Goal: Leave review/rating: Leave review/rating

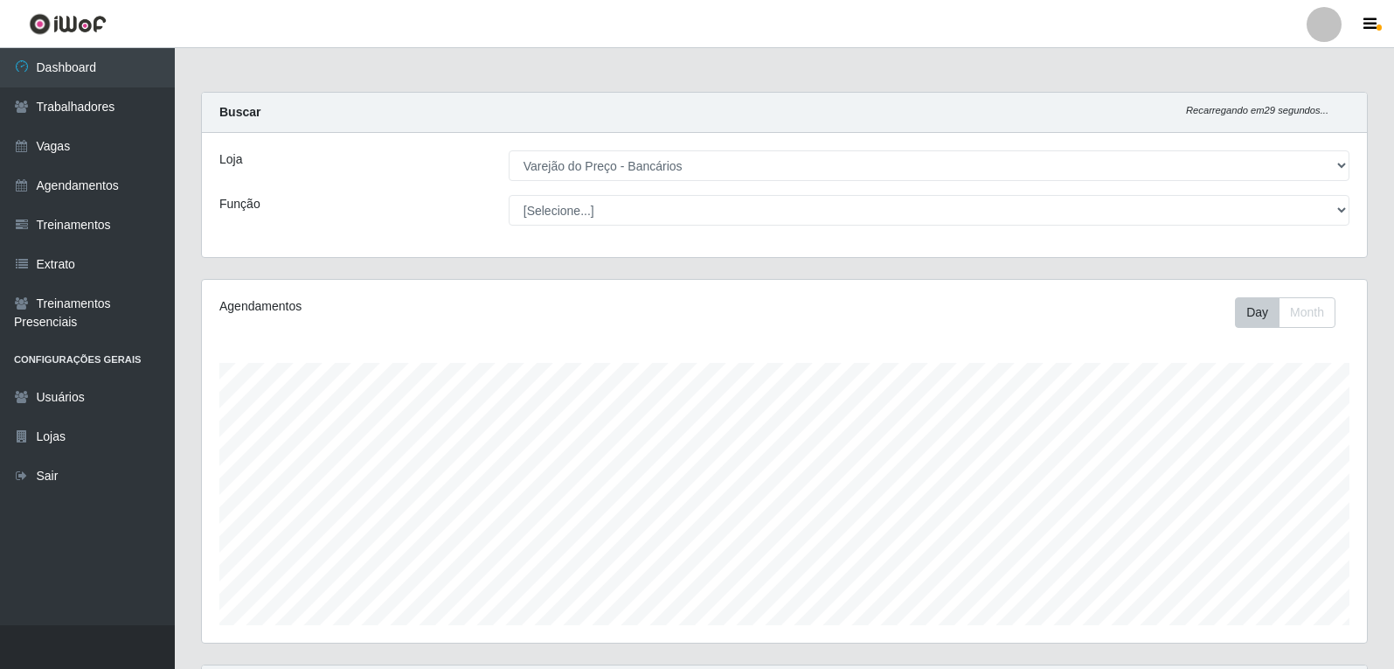
select select "157"
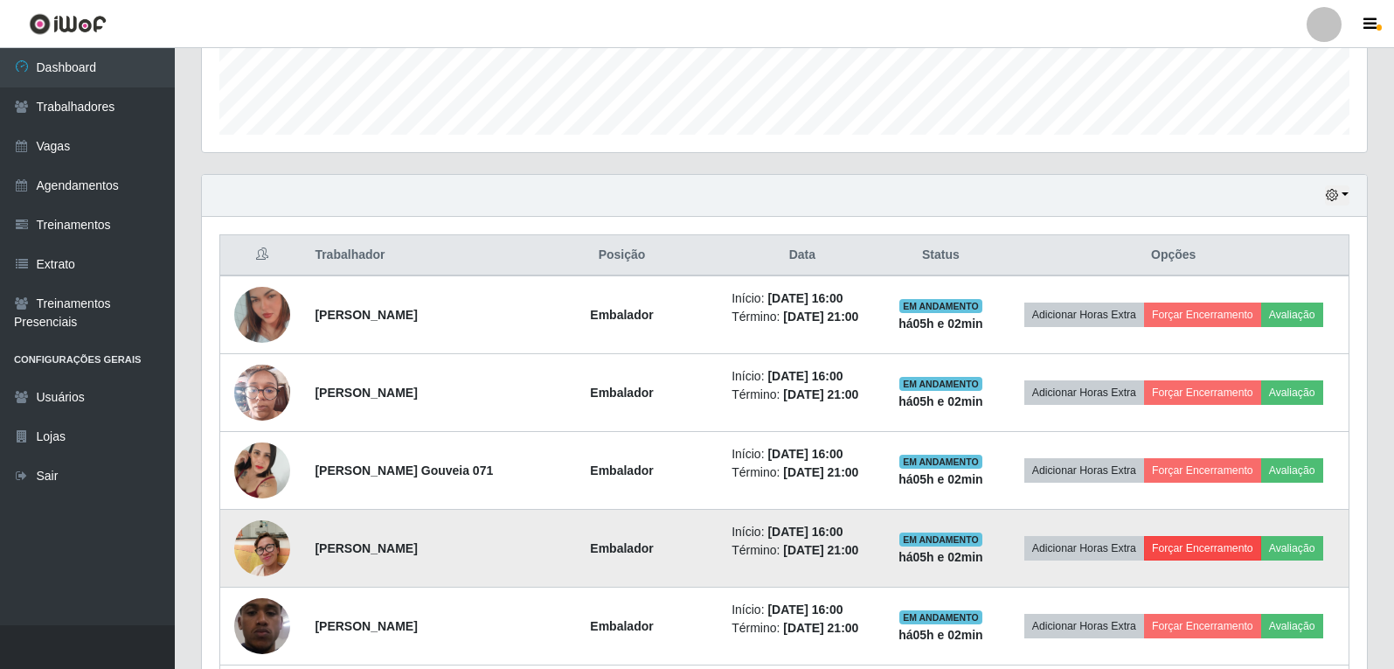
scroll to position [592, 0]
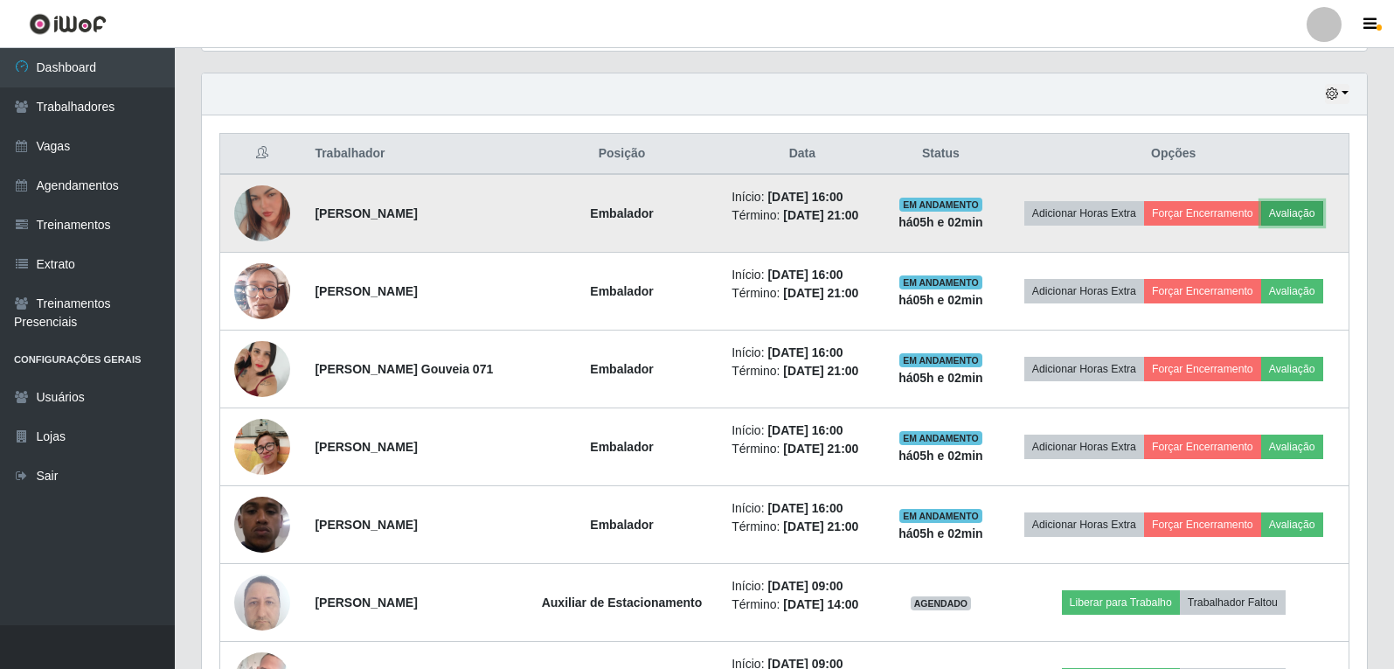
click at [1310, 213] on button "Avaliação" at bounding box center [1293, 213] width 62 height 24
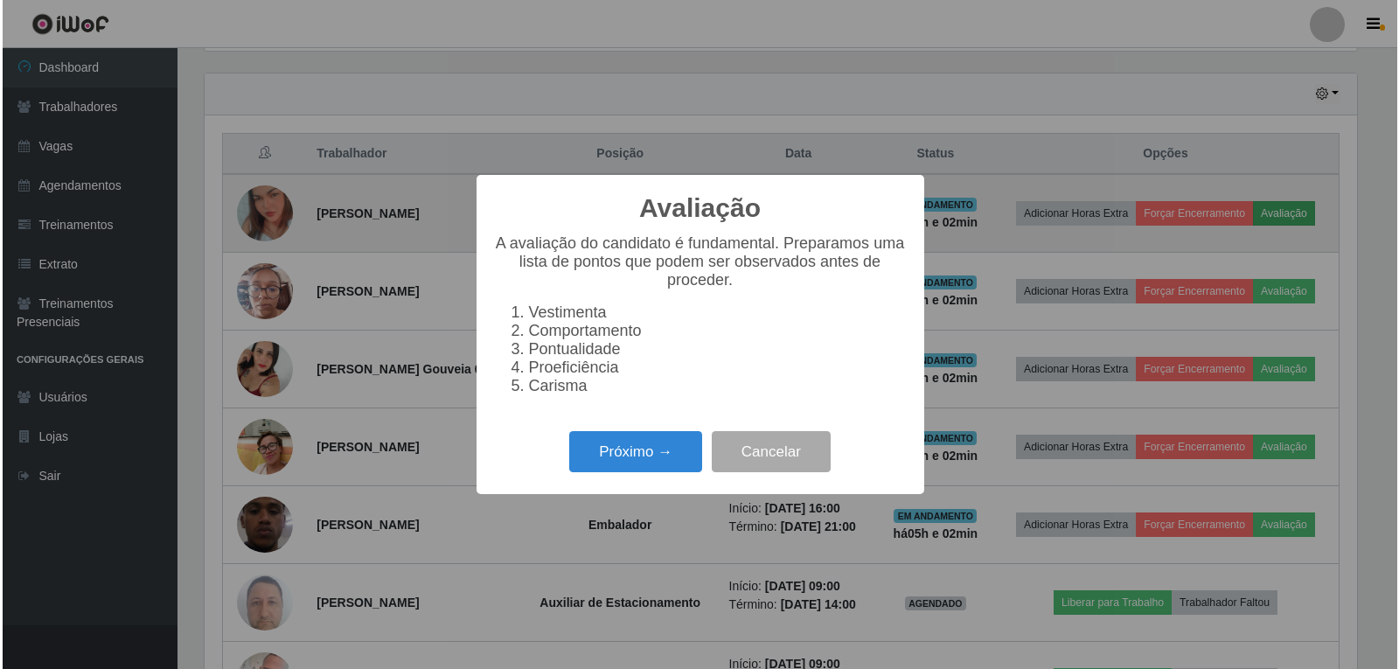
scroll to position [363, 1157]
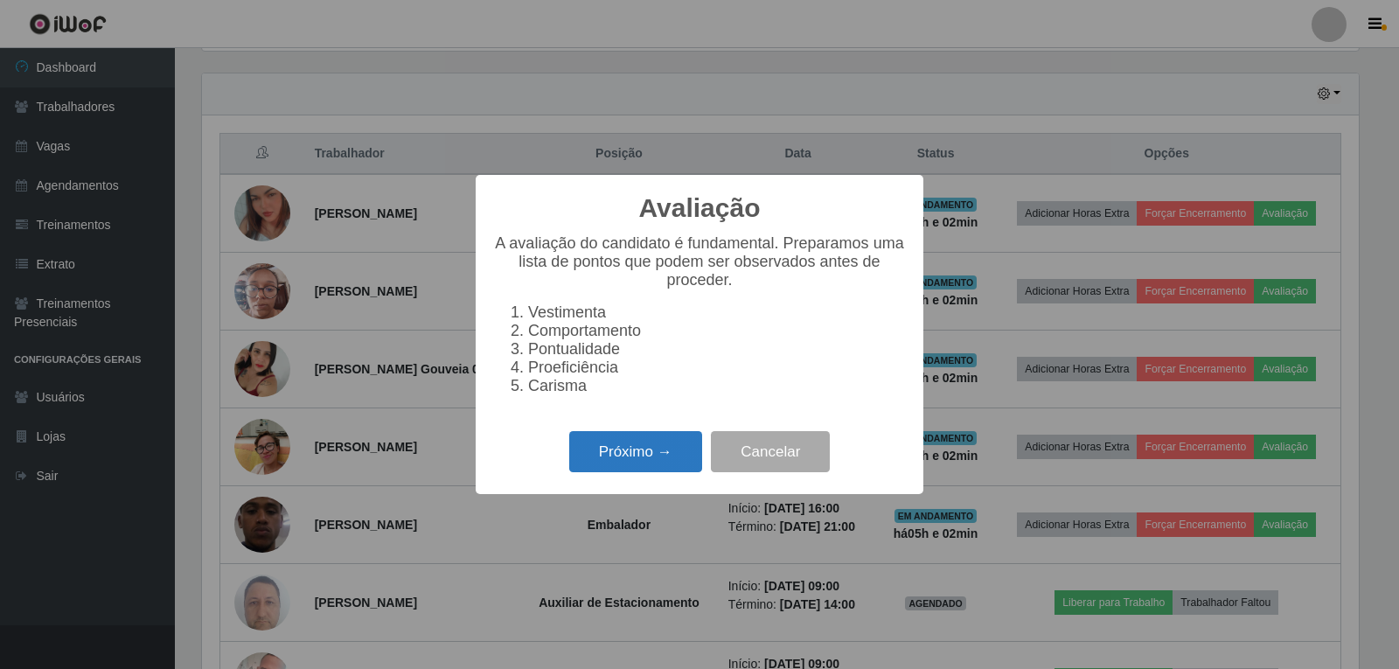
click at [636, 467] on button "Próximo →" at bounding box center [635, 451] width 133 height 41
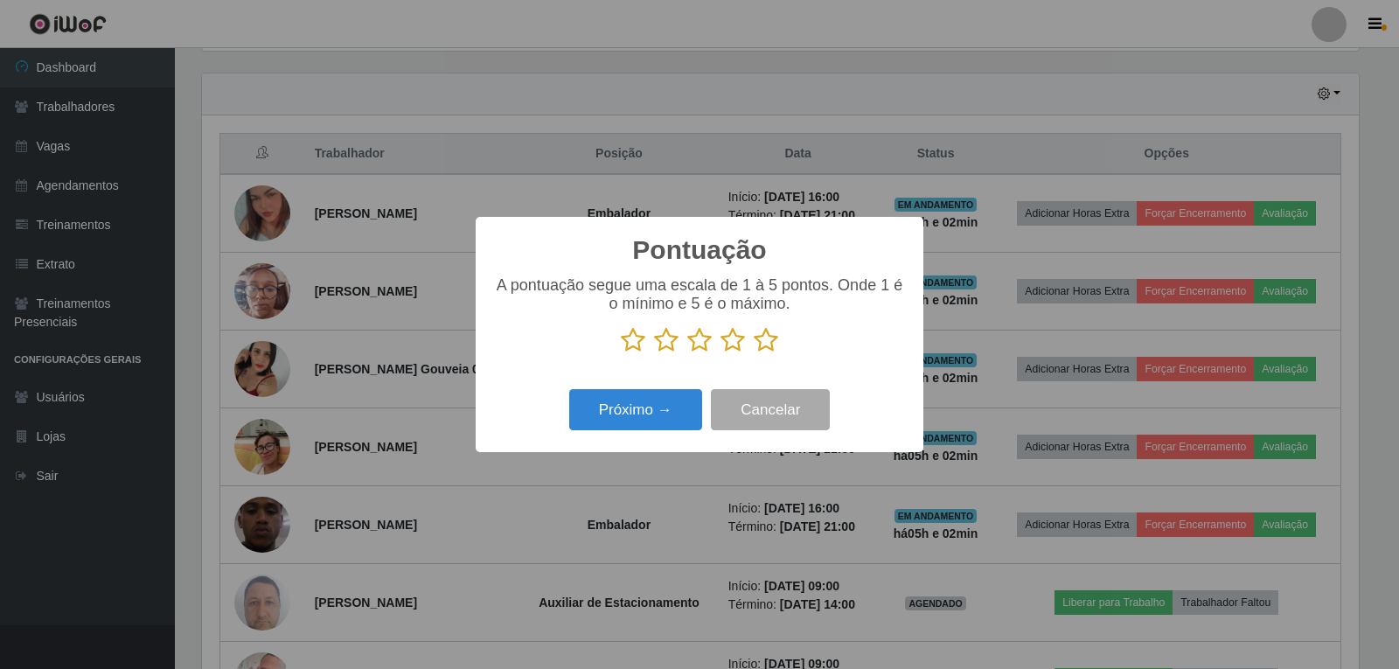
click at [761, 335] on icon at bounding box center [766, 340] width 24 height 26
click at [754, 353] on input "radio" at bounding box center [754, 353] width 0 height 0
click at [666, 386] on div "Pontuação × A pontuação segue uma escala de 1 à 5 pontos. Onde 1 é o mínimo e 5…" at bounding box center [700, 334] width 448 height 235
click at [661, 411] on button "Próximo →" at bounding box center [635, 409] width 133 height 41
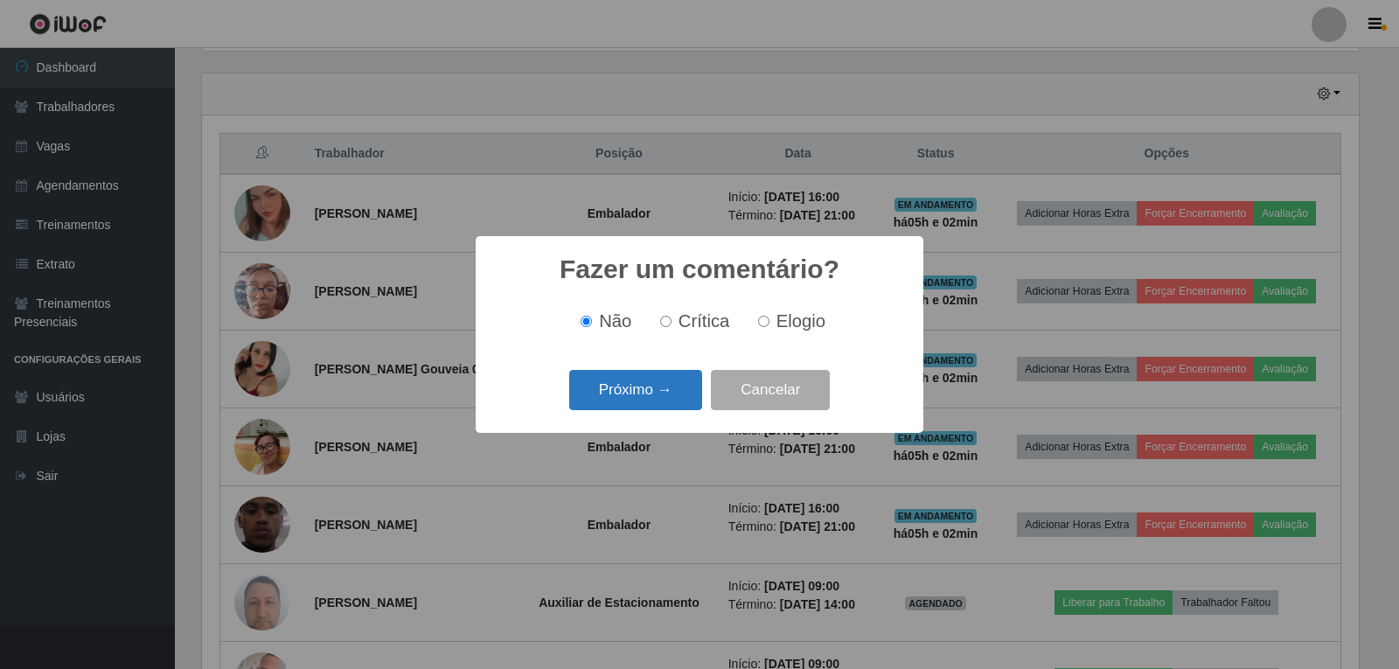
click at [675, 394] on button "Próximo →" at bounding box center [635, 390] width 133 height 41
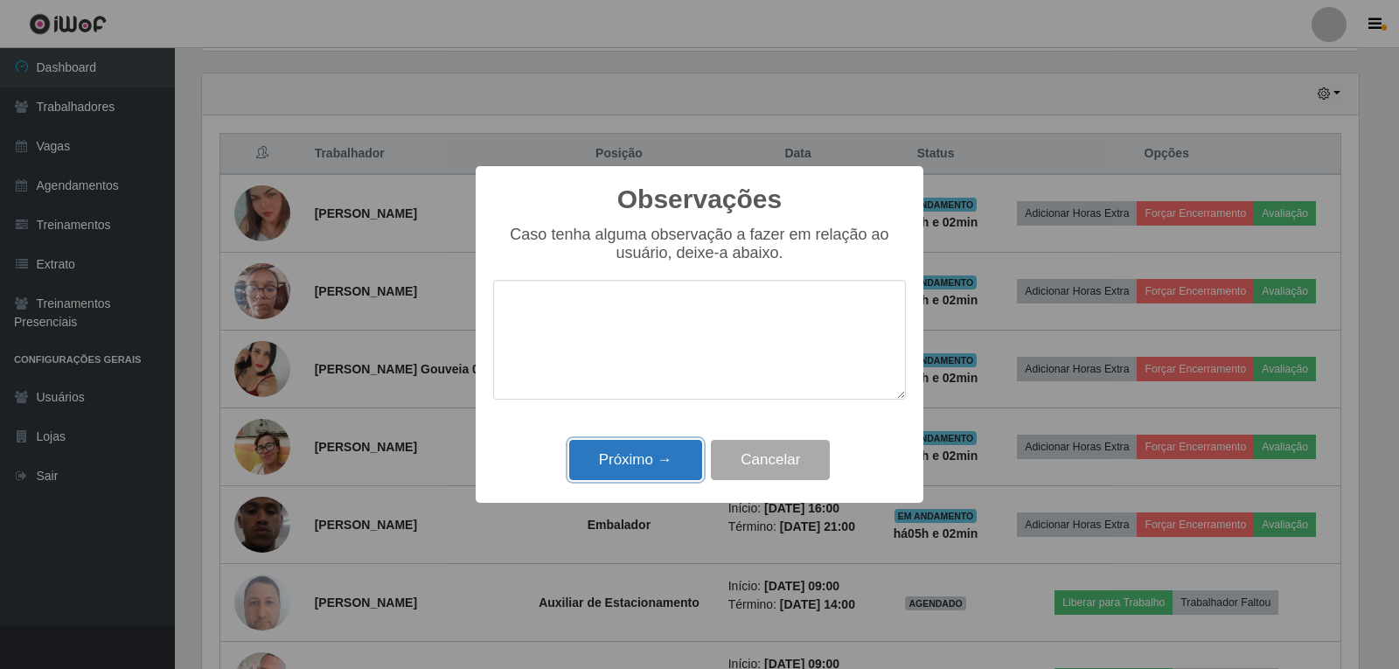
click at [678, 466] on button "Próximo →" at bounding box center [635, 460] width 133 height 41
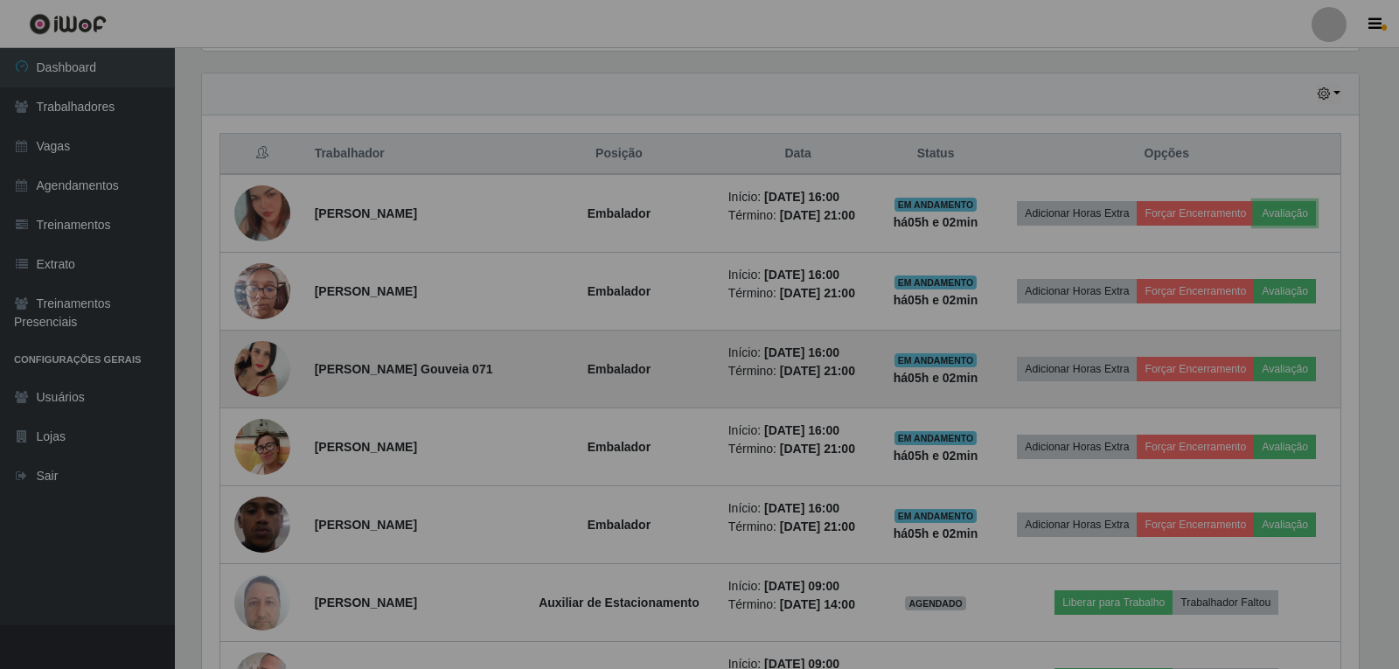
scroll to position [363, 1165]
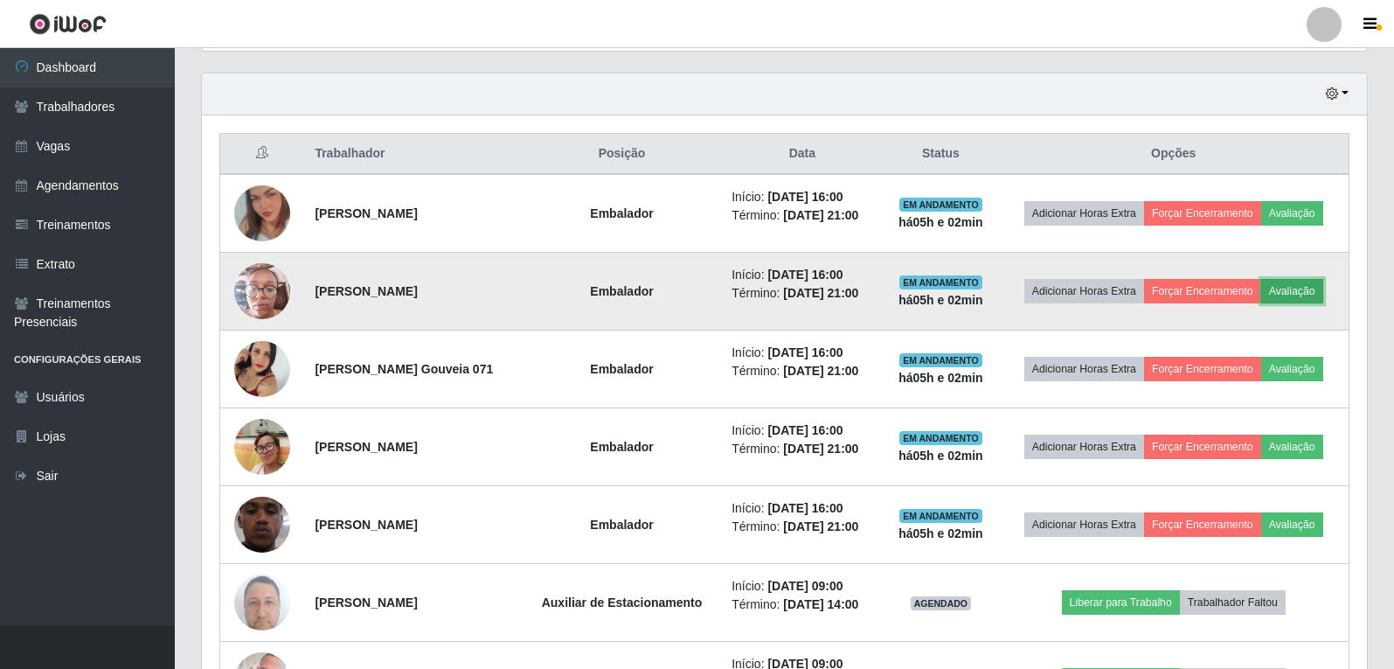
click at [1309, 293] on button "Avaliação" at bounding box center [1293, 291] width 62 height 24
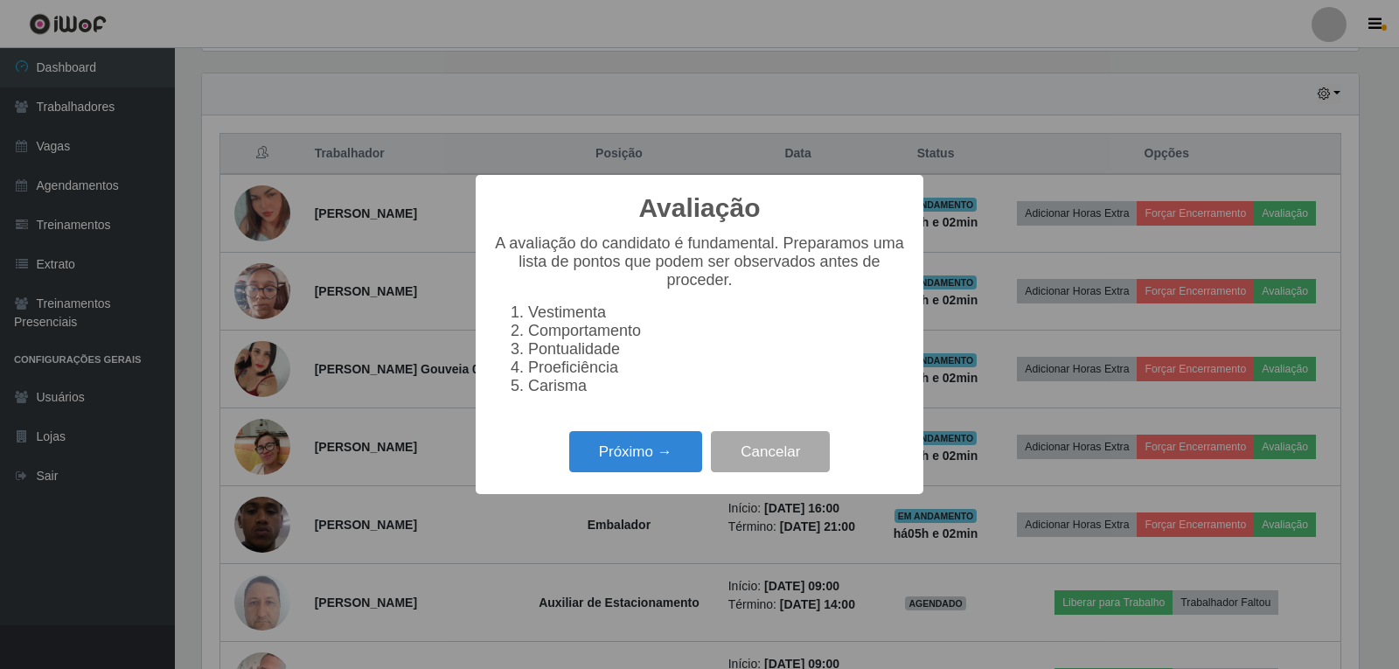
scroll to position [363, 1157]
click at [635, 462] on button "Próximo →" at bounding box center [635, 451] width 133 height 41
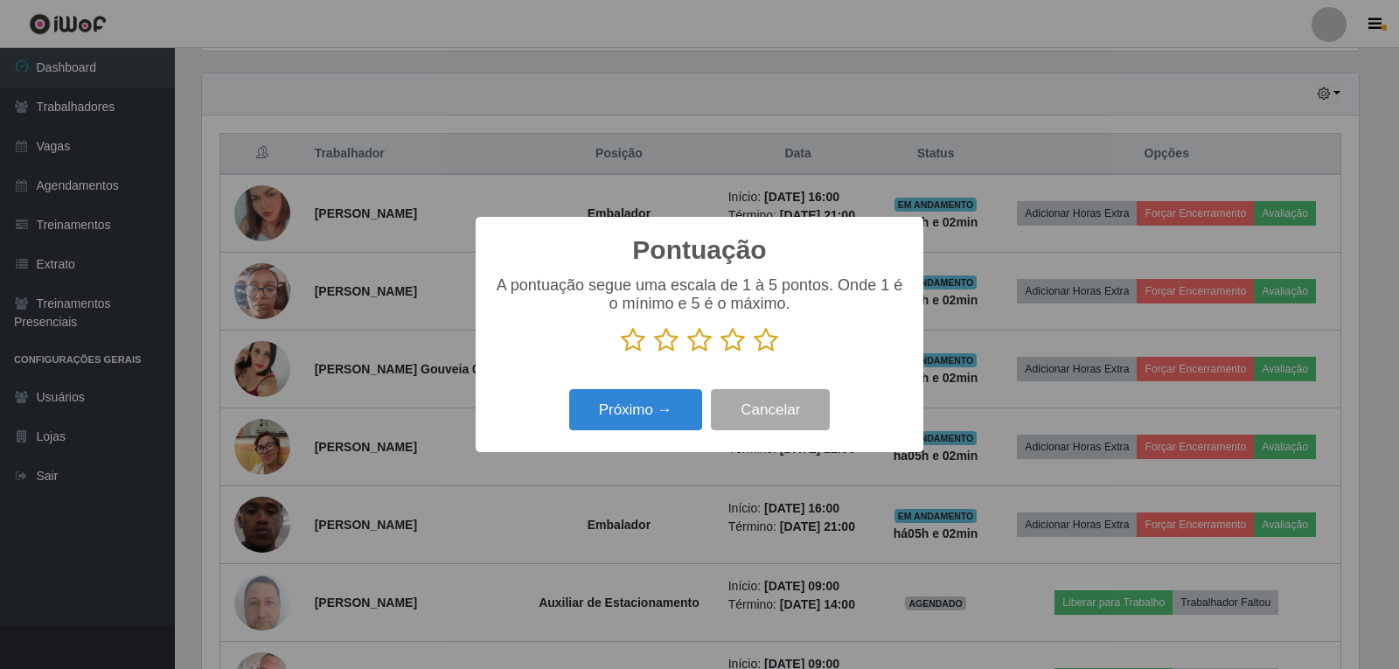
scroll to position [873907, 873113]
click at [758, 350] on icon at bounding box center [766, 340] width 24 height 26
click at [754, 353] on input "radio" at bounding box center [754, 353] width 0 height 0
click at [623, 410] on button "Próximo →" at bounding box center [635, 409] width 133 height 41
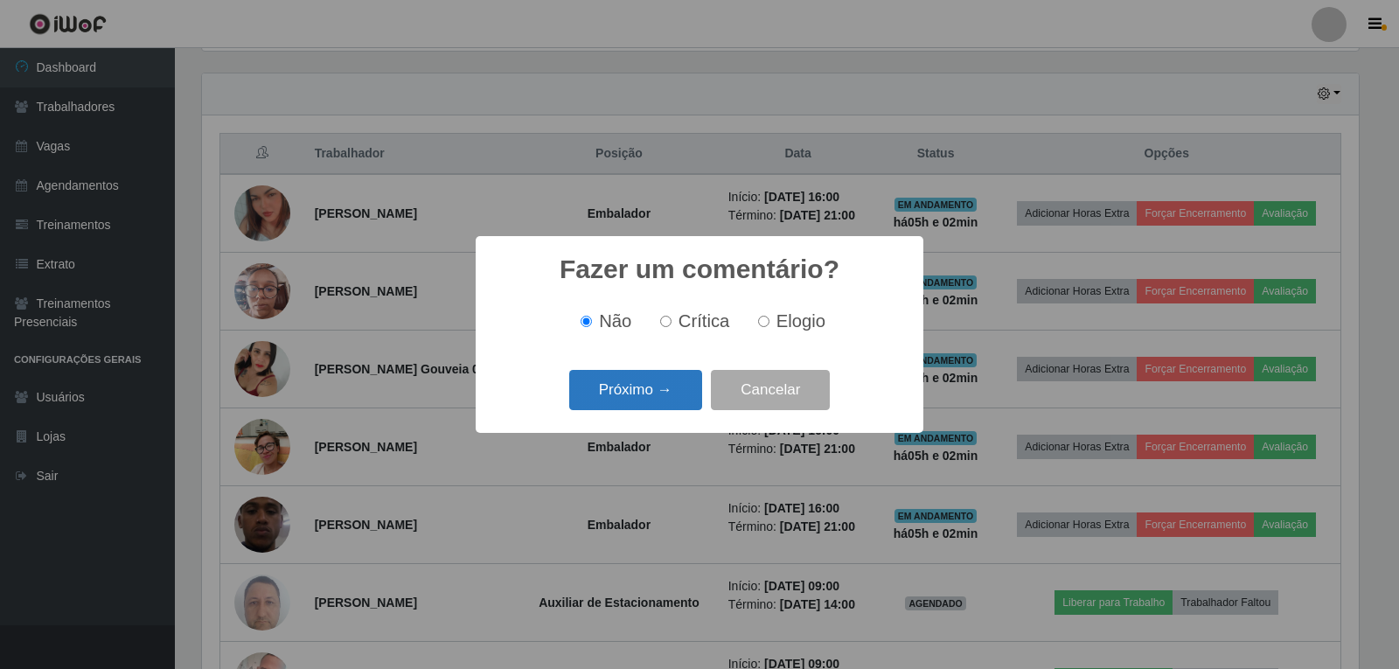
click at [644, 390] on button "Próximo →" at bounding box center [635, 390] width 133 height 41
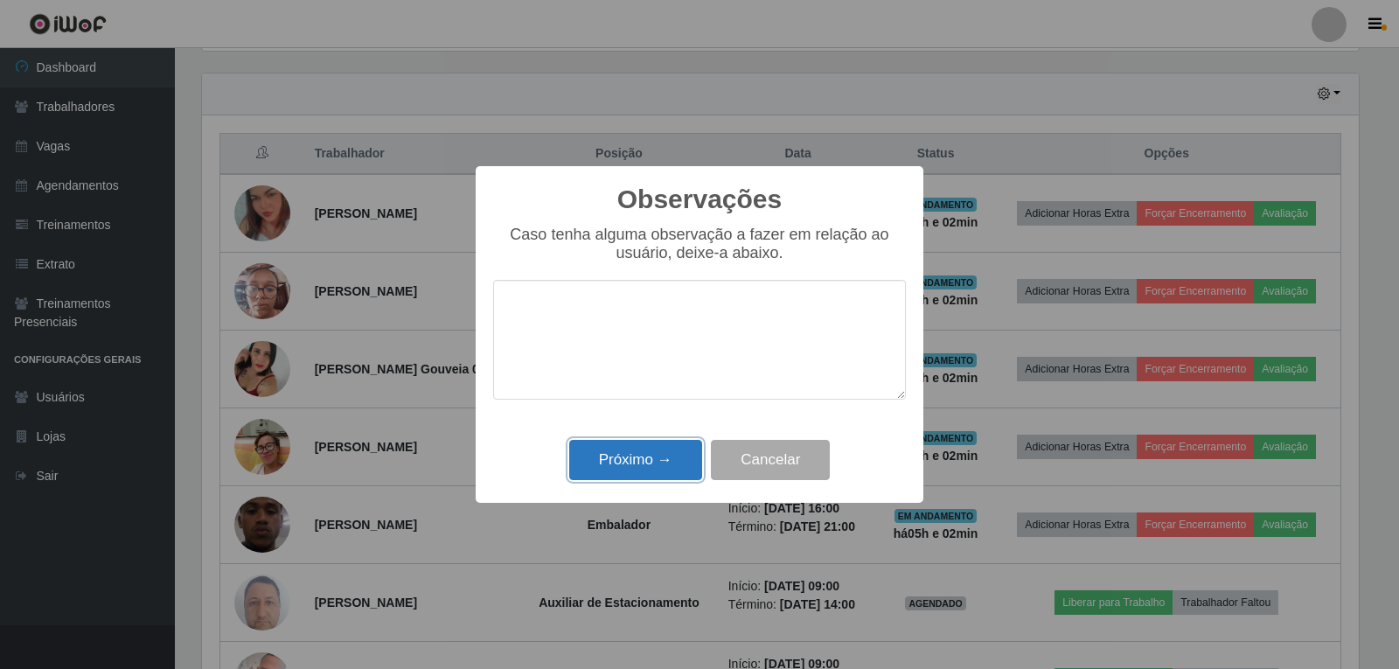
click at [645, 469] on button "Próximo →" at bounding box center [635, 460] width 133 height 41
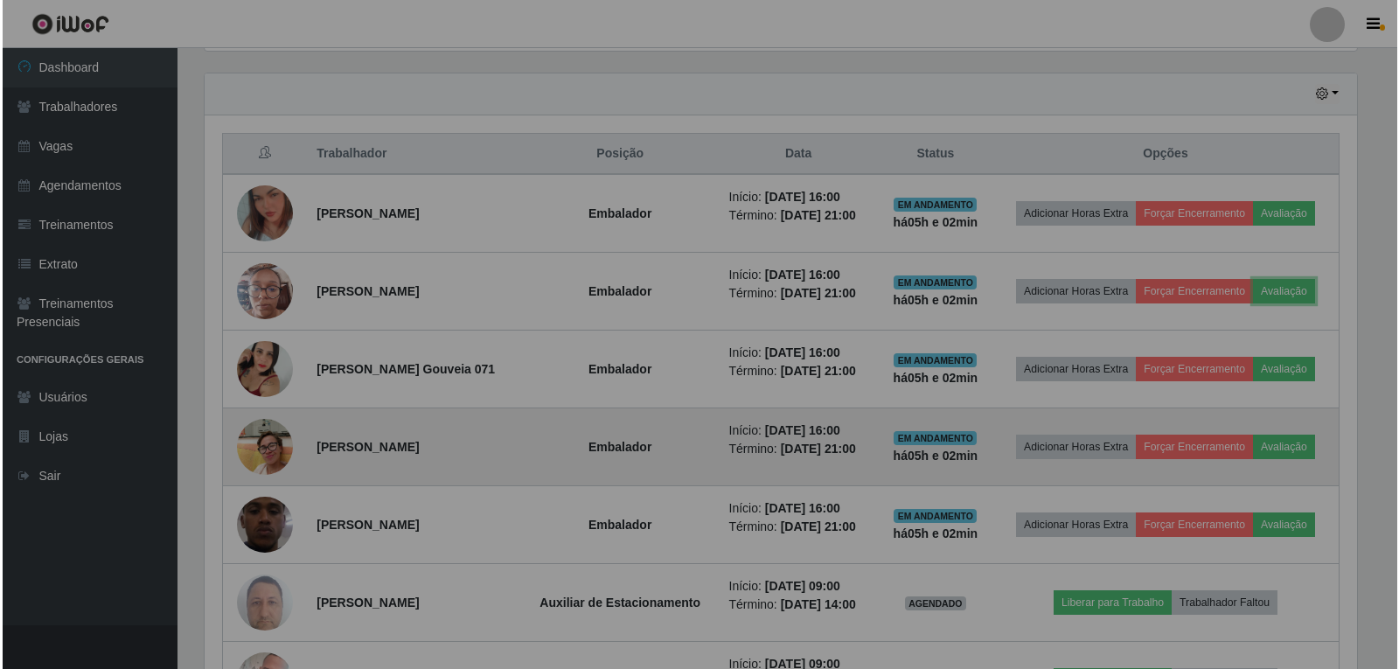
scroll to position [363, 1165]
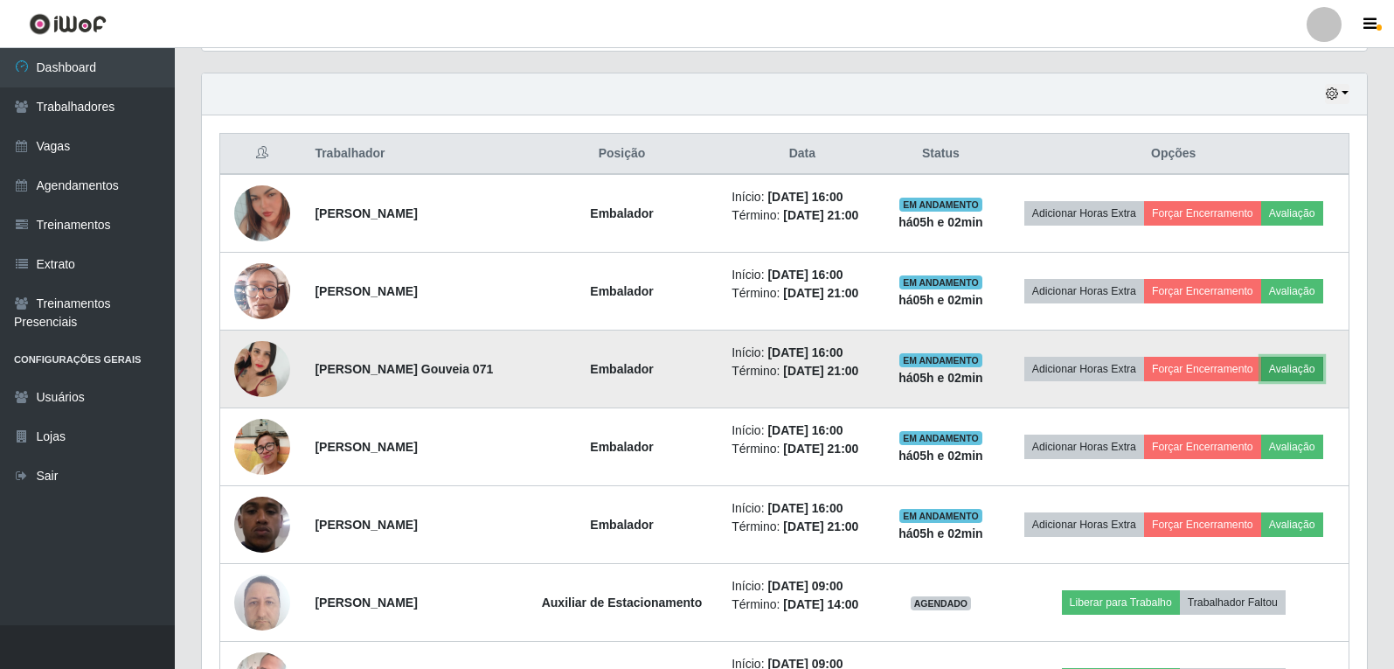
click at [1303, 369] on button "Avaliação" at bounding box center [1293, 369] width 62 height 24
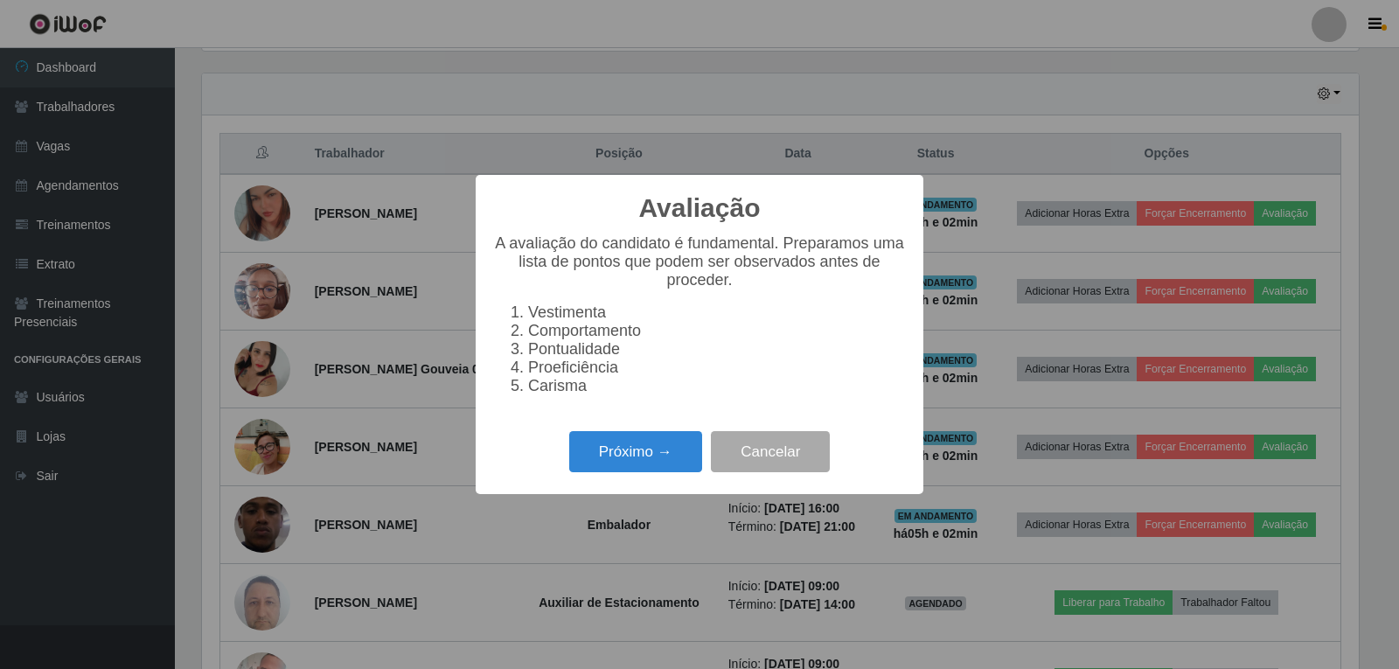
scroll to position [363, 1157]
click at [648, 462] on button "Próximo →" at bounding box center [635, 451] width 133 height 41
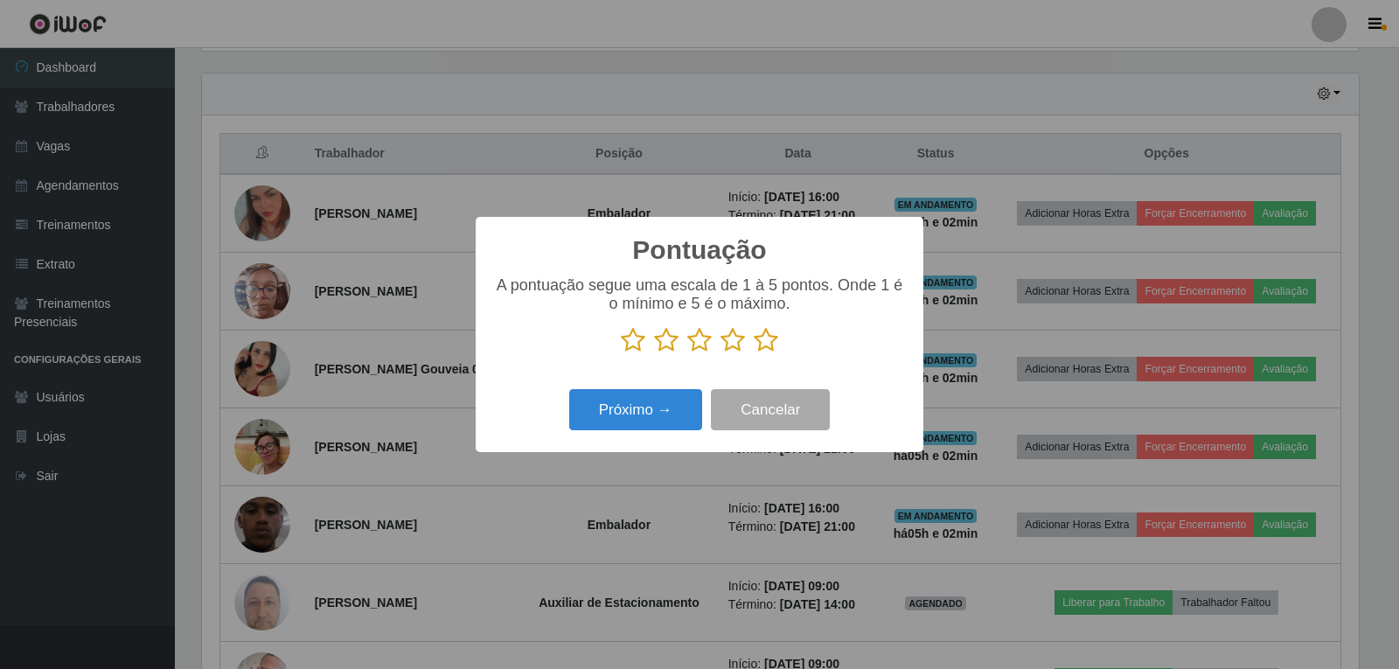
scroll to position [873907, 873113]
click at [778, 349] on p at bounding box center [699, 340] width 413 height 26
click at [754, 344] on icon at bounding box center [766, 340] width 24 height 26
click at [754, 353] on input "radio" at bounding box center [754, 353] width 0 height 0
click at [644, 406] on button "Próximo →" at bounding box center [635, 409] width 133 height 41
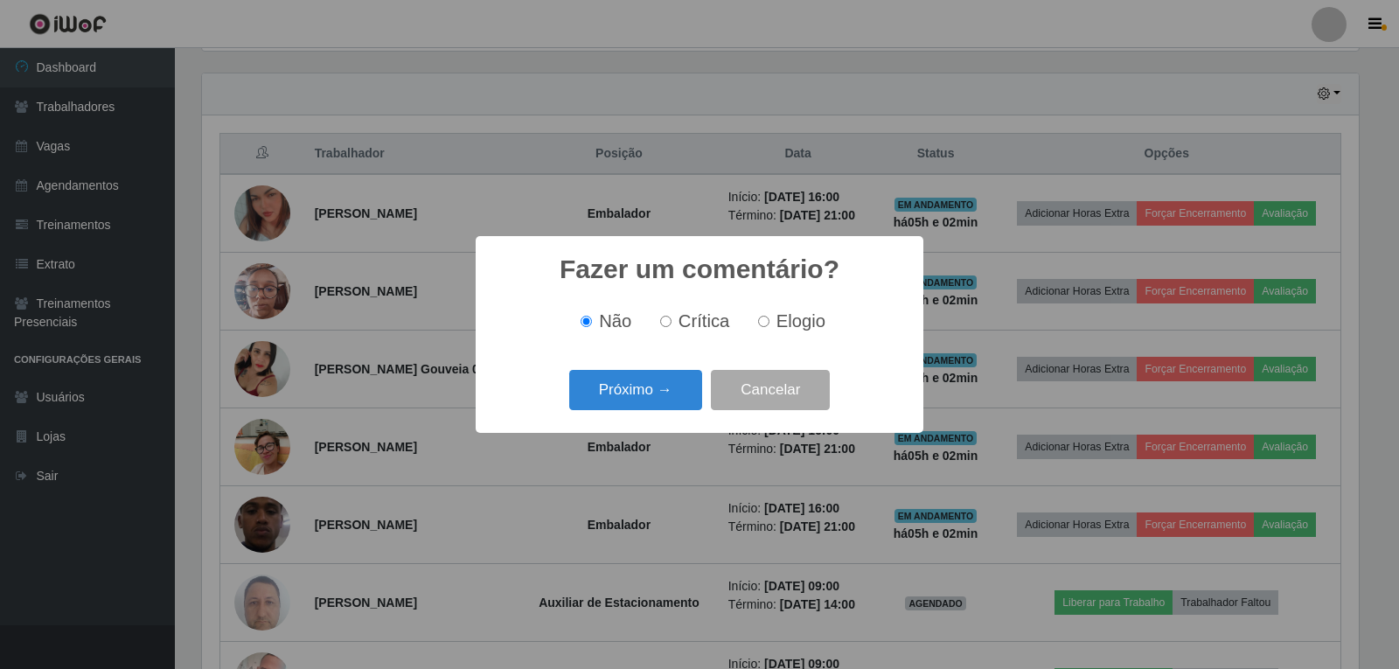
click at [643, 406] on button "Próximo →" at bounding box center [635, 390] width 133 height 41
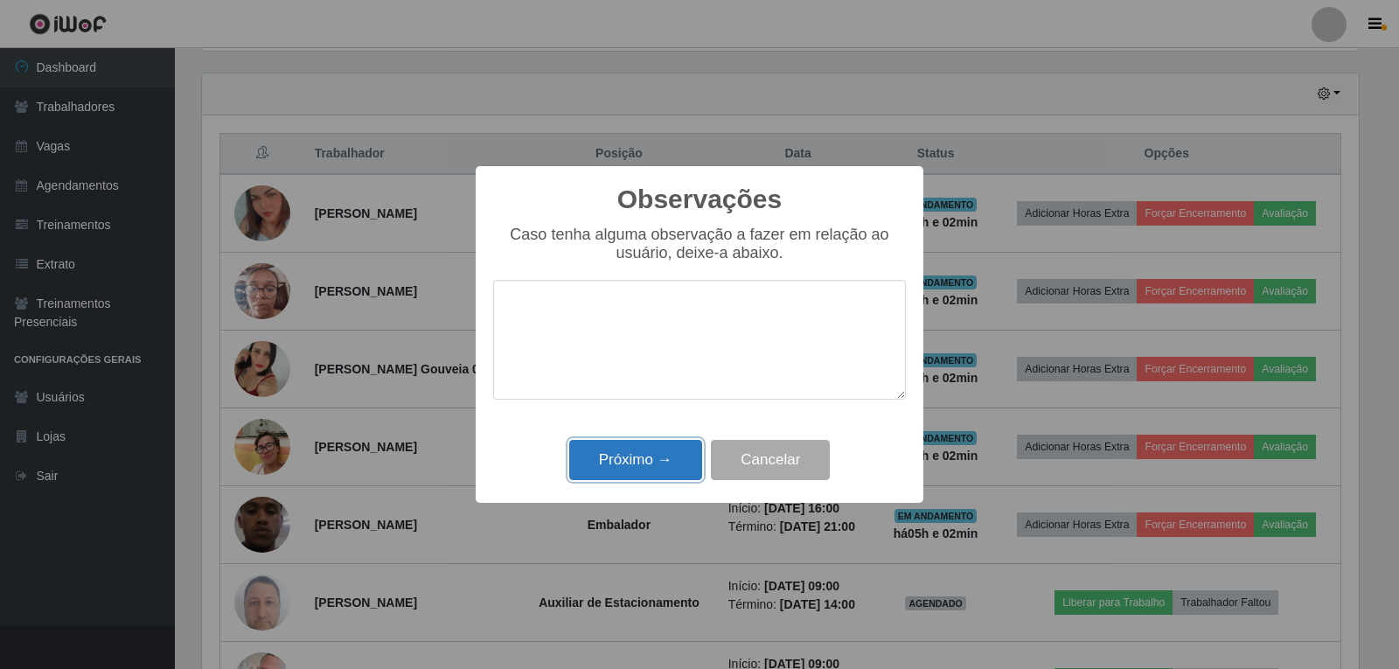
click at [635, 481] on button "Próximo →" at bounding box center [635, 460] width 133 height 41
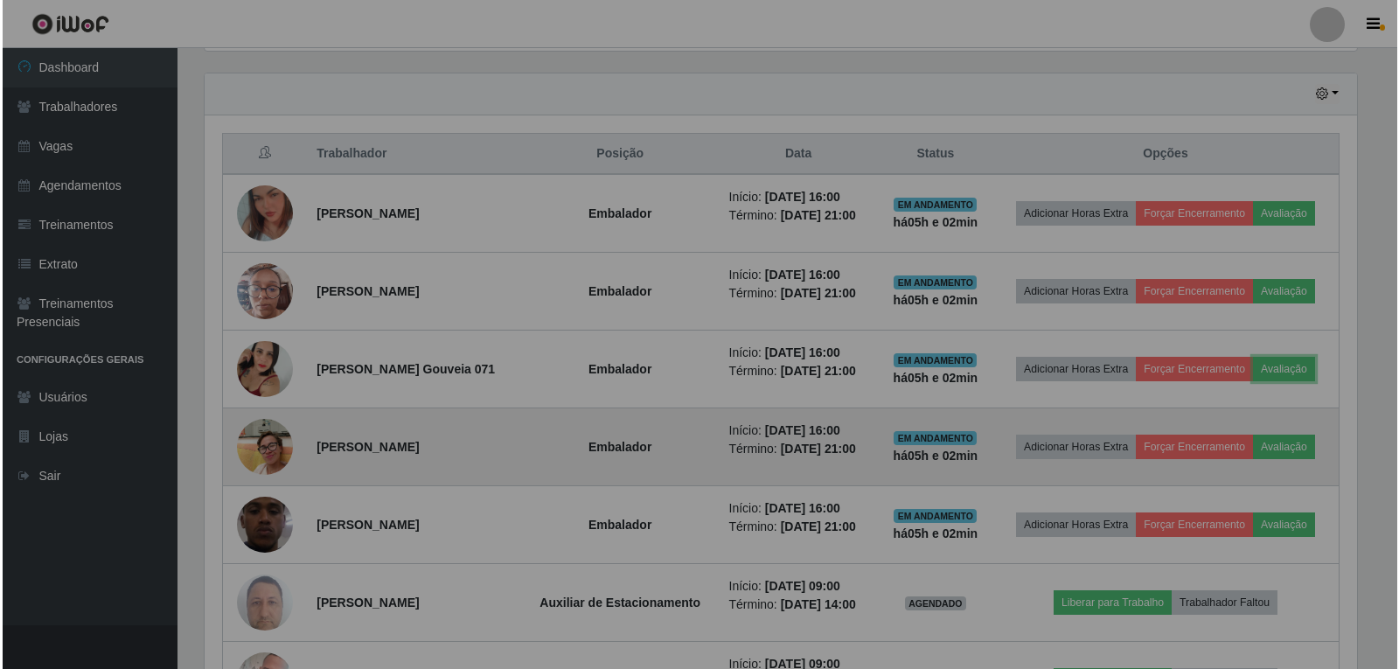
scroll to position [363, 1165]
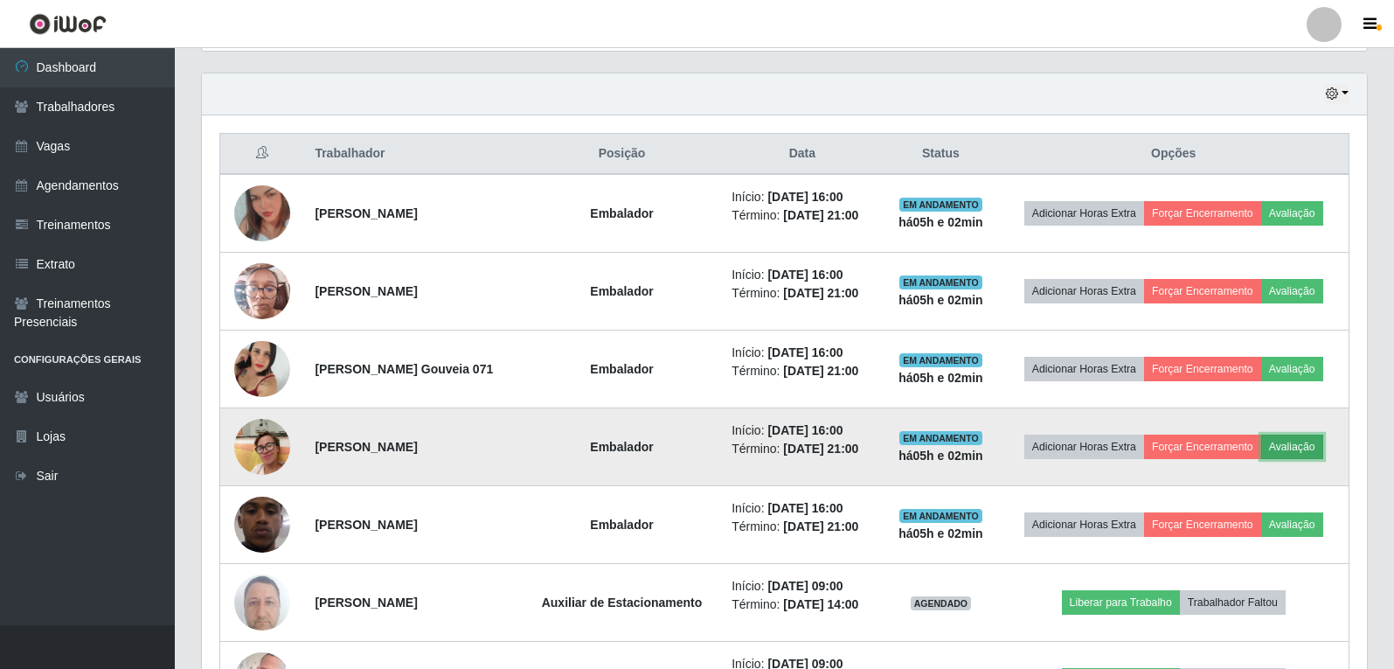
click at [1302, 451] on button "Avaliação" at bounding box center [1293, 447] width 62 height 24
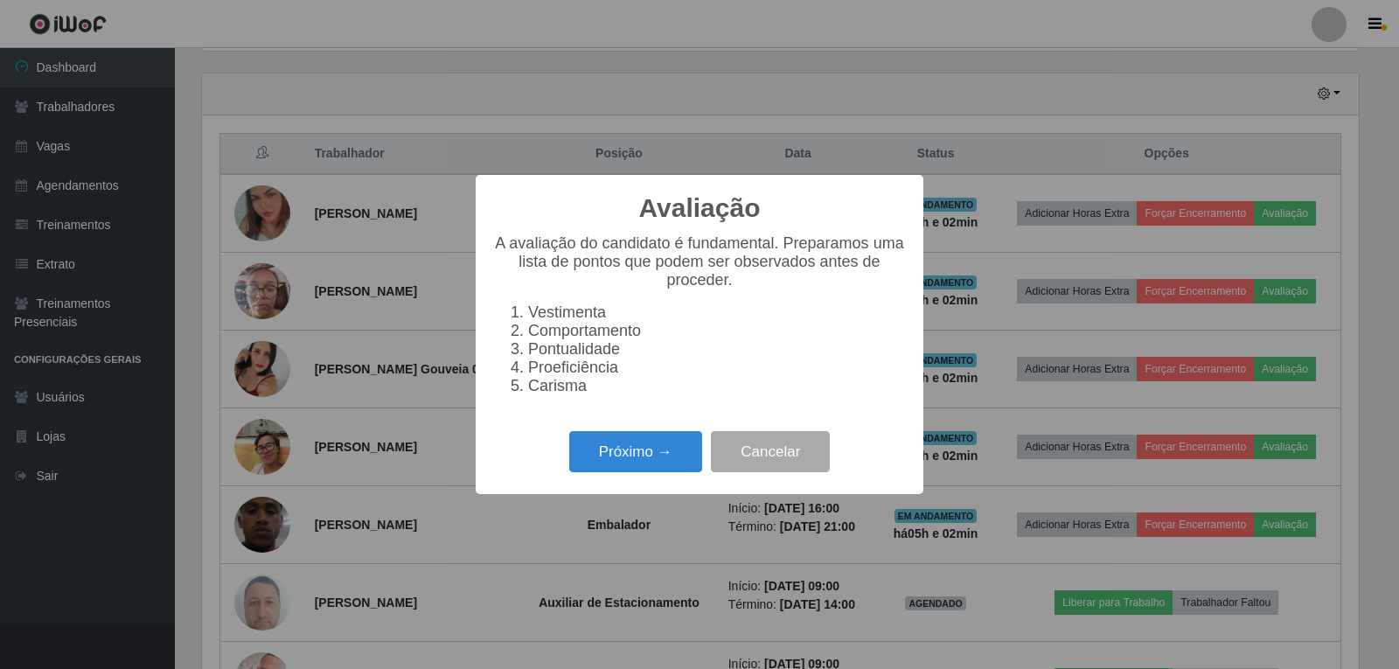
scroll to position [363, 1157]
click at [642, 446] on button "Próximo →" at bounding box center [635, 451] width 133 height 41
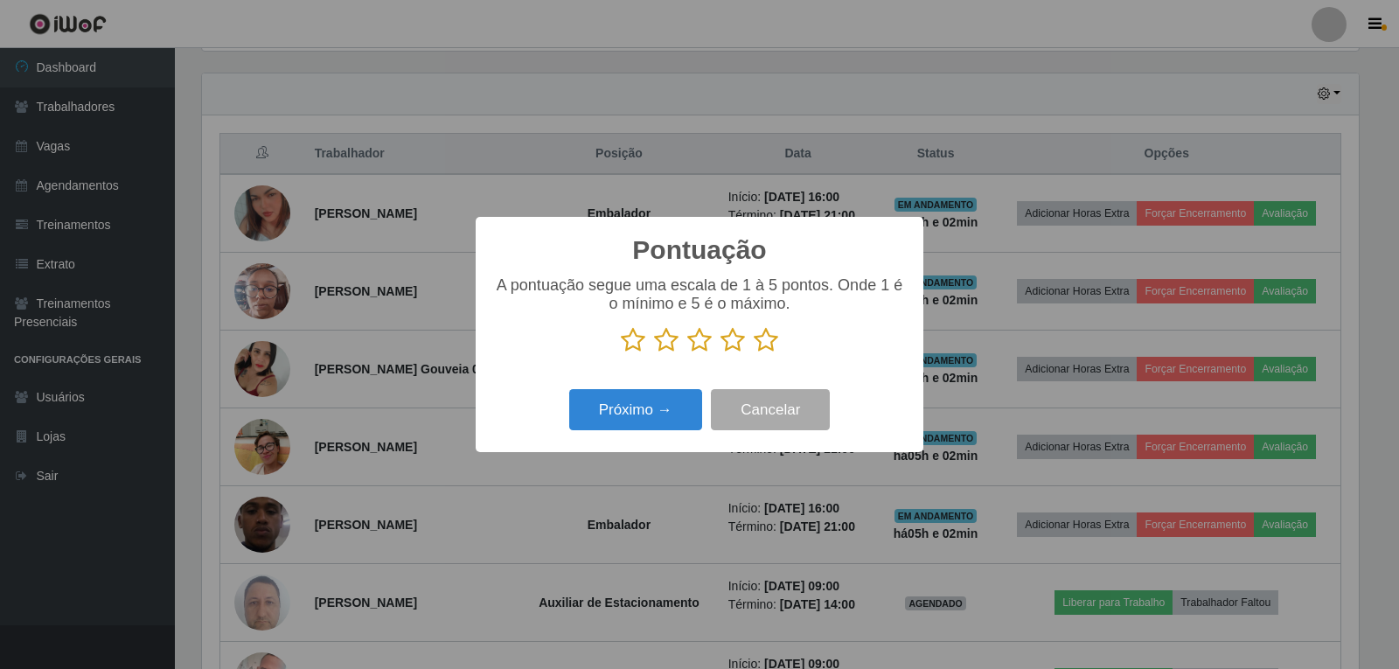
scroll to position [873907, 873113]
click at [762, 342] on icon at bounding box center [766, 340] width 24 height 26
click at [754, 353] on input "radio" at bounding box center [754, 353] width 0 height 0
click at [673, 400] on button "Próximo →" at bounding box center [635, 409] width 133 height 41
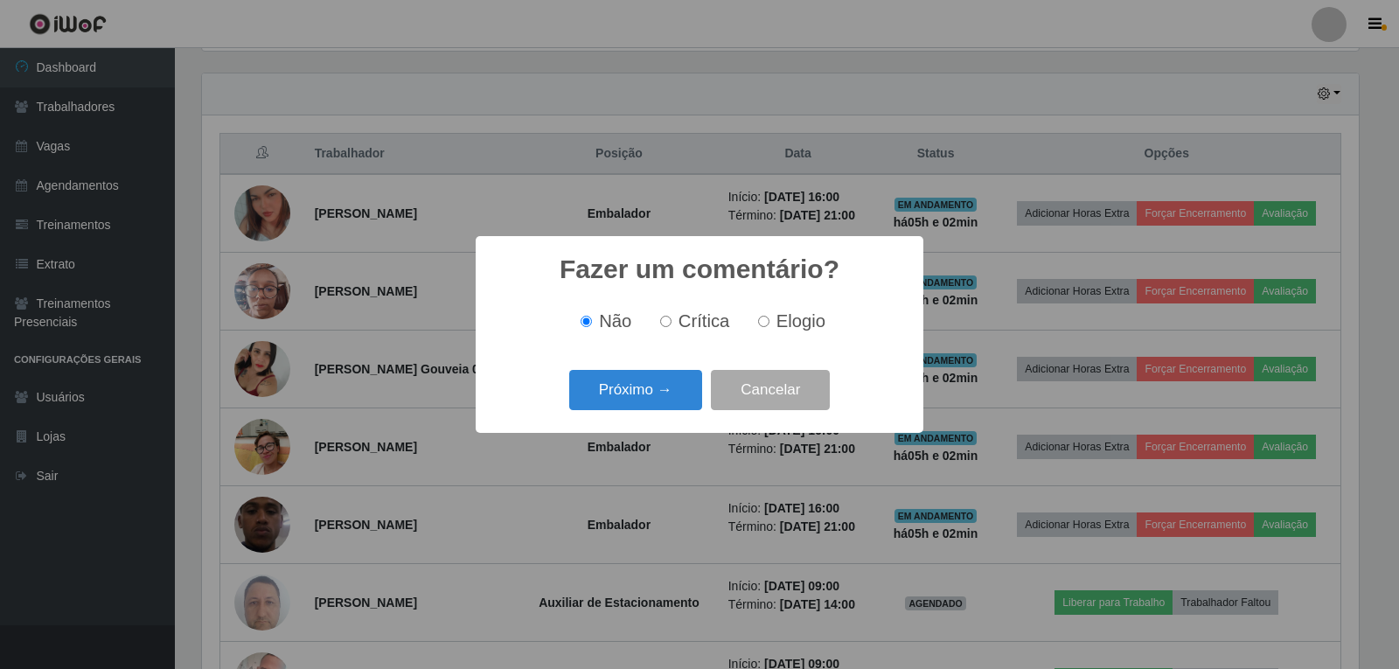
click at [673, 401] on button "Próximo →" at bounding box center [635, 390] width 133 height 41
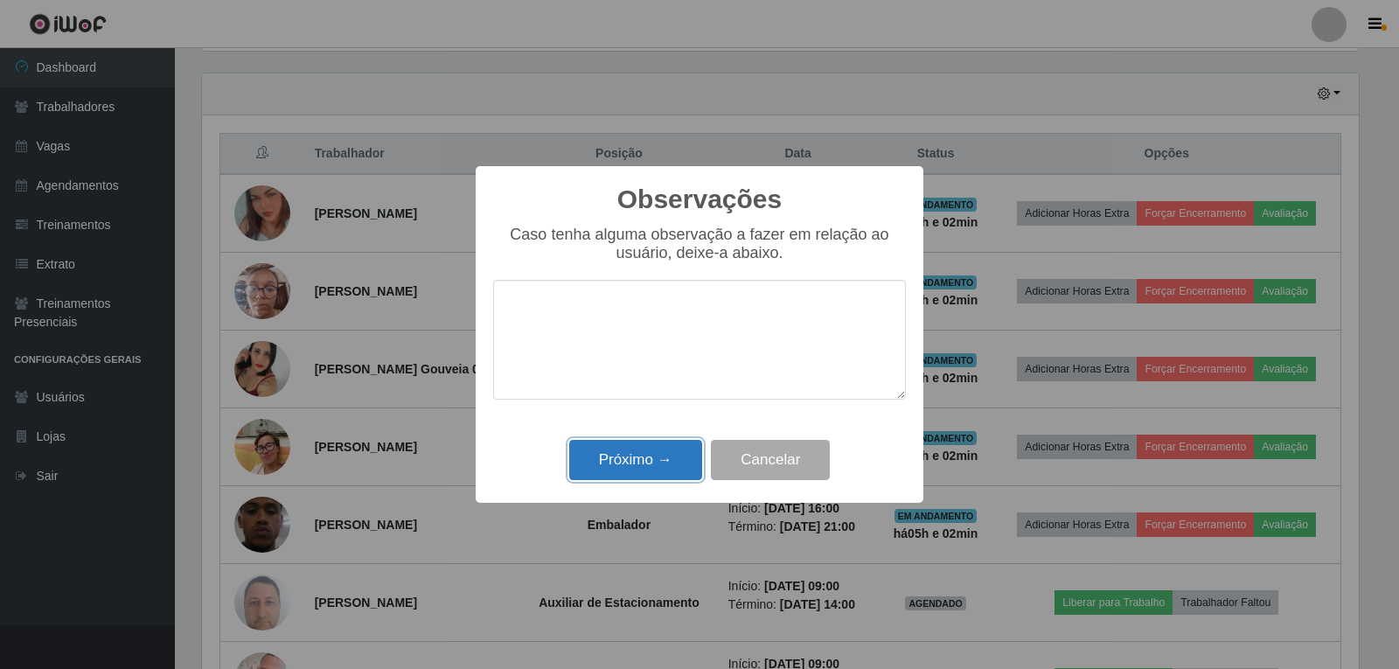
click at [632, 455] on button "Próximo →" at bounding box center [635, 460] width 133 height 41
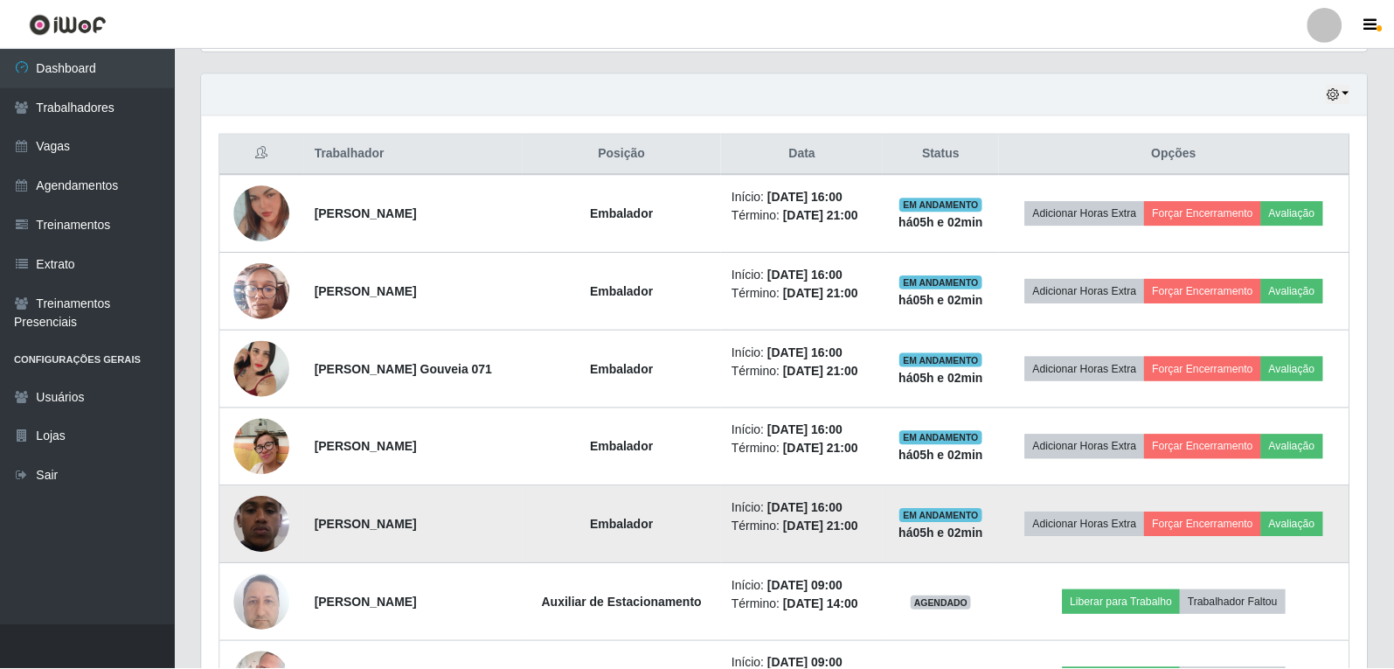
scroll to position [363, 1165]
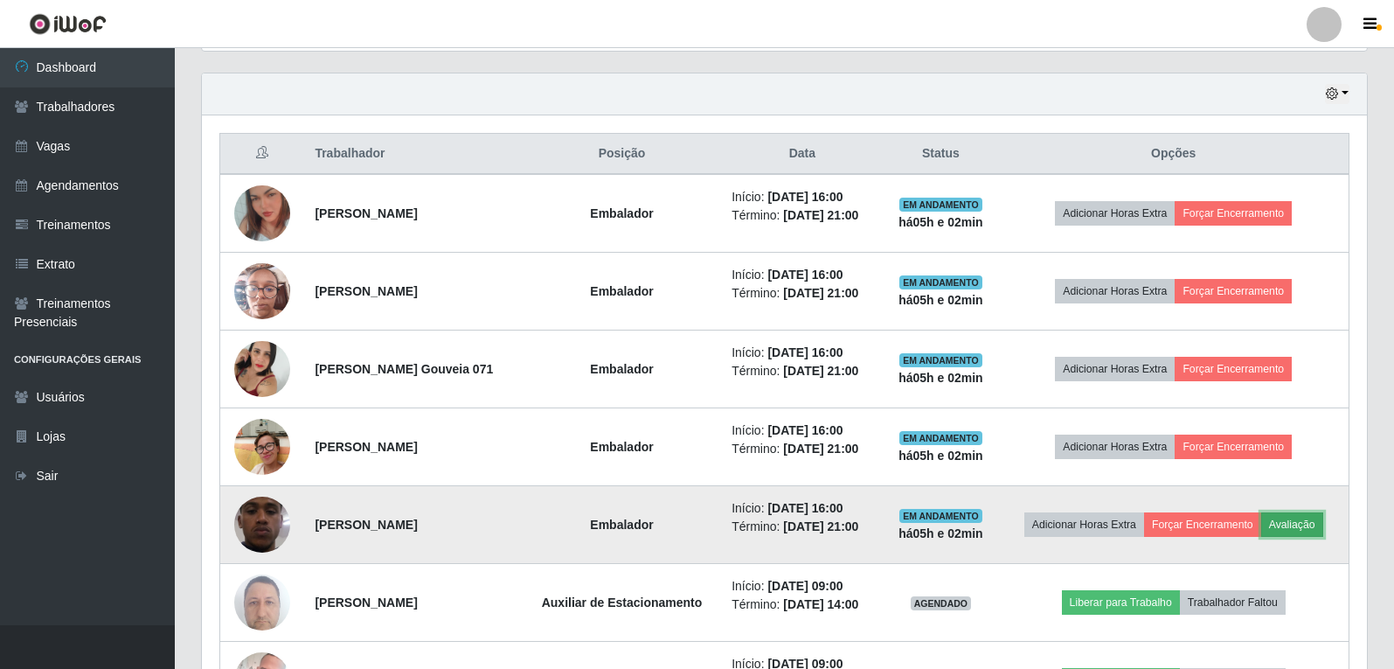
click at [1324, 528] on button "Avaliação" at bounding box center [1293, 524] width 62 height 24
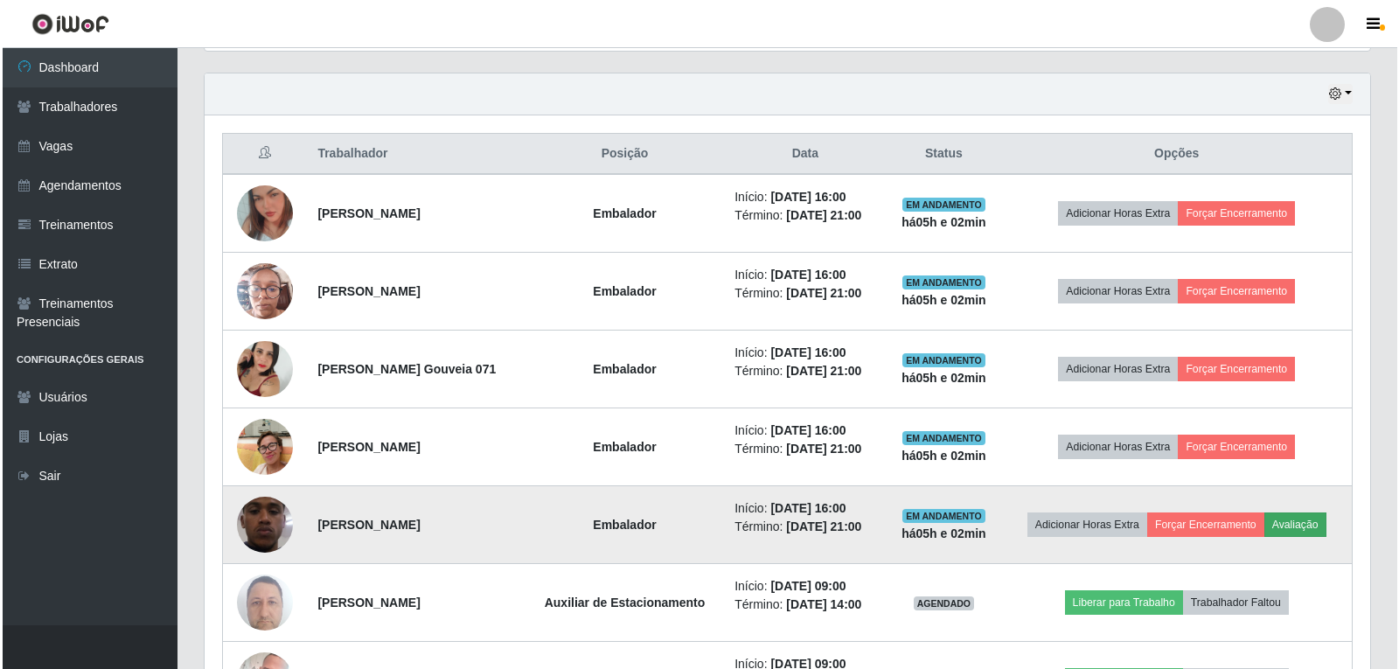
scroll to position [363, 1157]
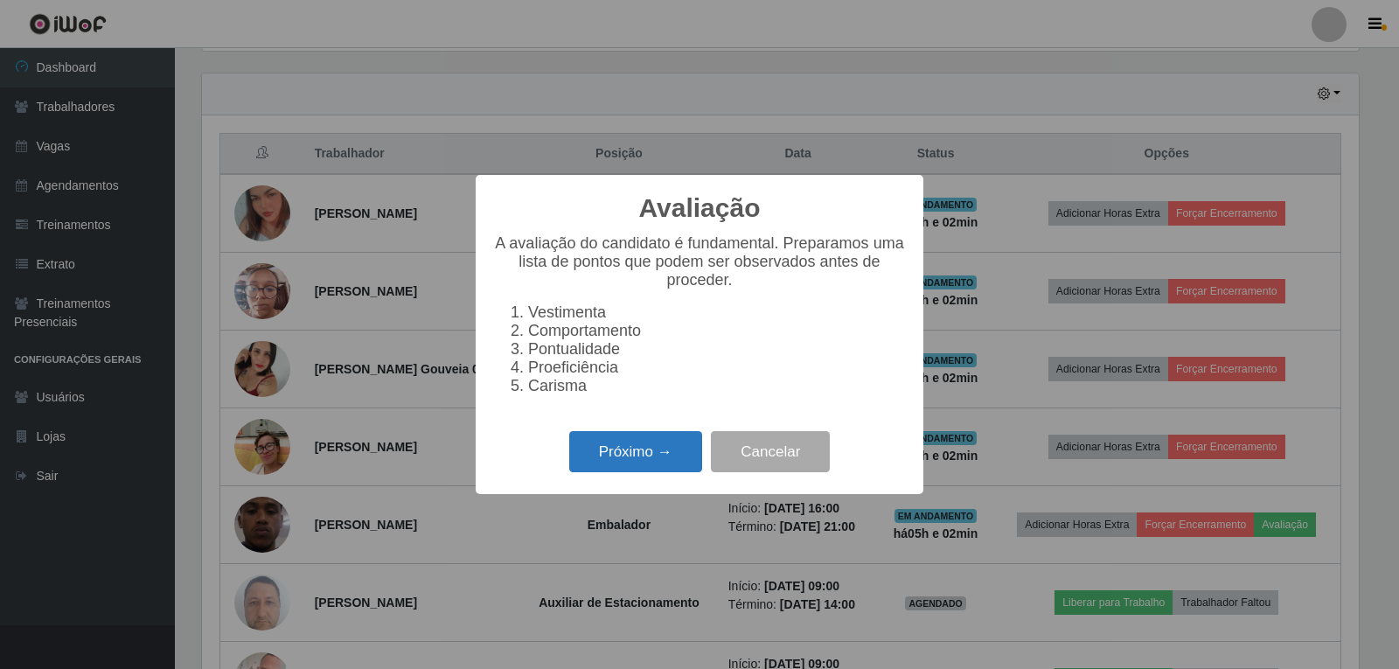
click at [677, 449] on button "Próximo →" at bounding box center [635, 451] width 133 height 41
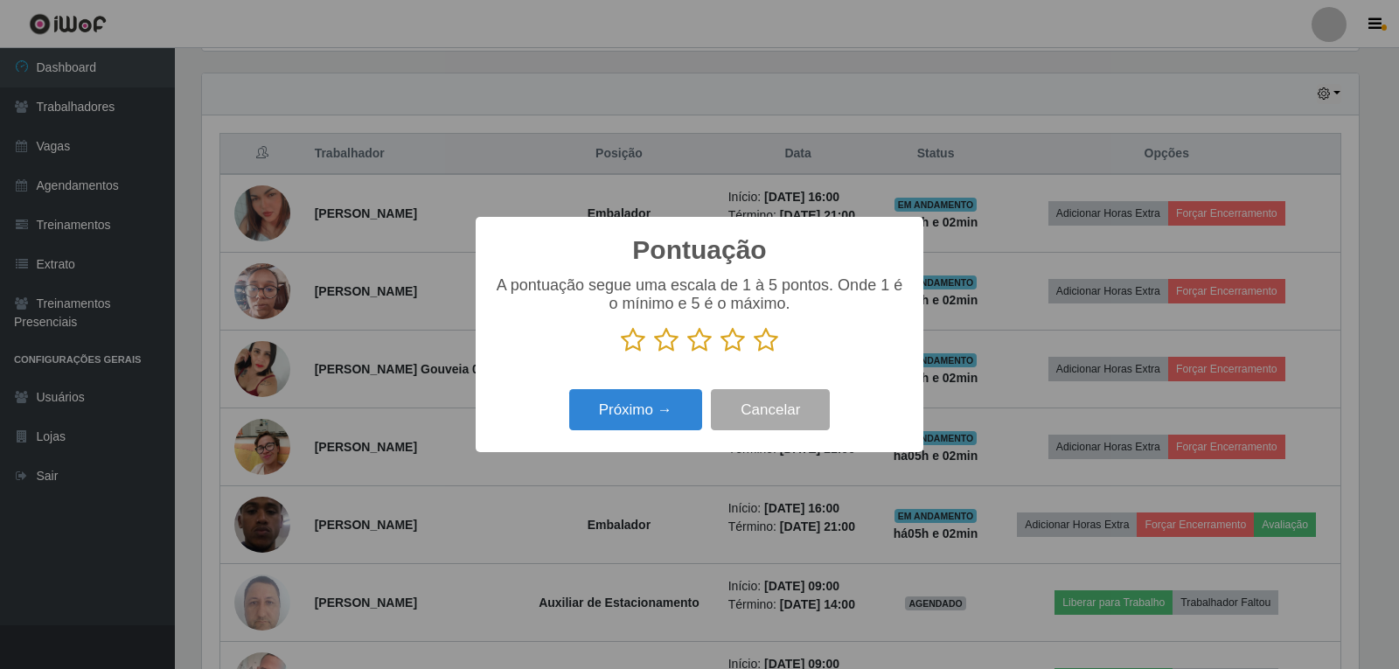
scroll to position [0, 0]
click at [758, 353] on icon at bounding box center [766, 340] width 24 height 26
click at [754, 353] on input "radio" at bounding box center [754, 353] width 0 height 0
click at [620, 400] on button "Próximo →" at bounding box center [635, 409] width 133 height 41
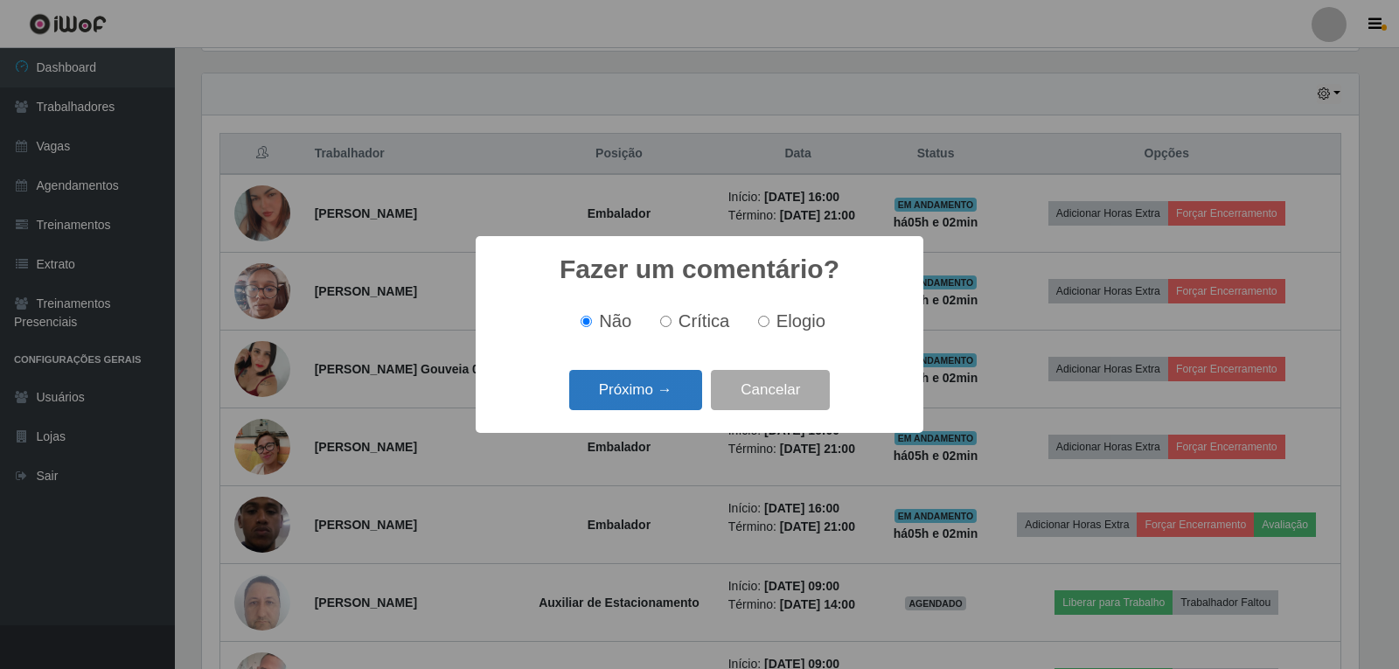
click at [634, 397] on button "Próximo →" at bounding box center [635, 390] width 133 height 41
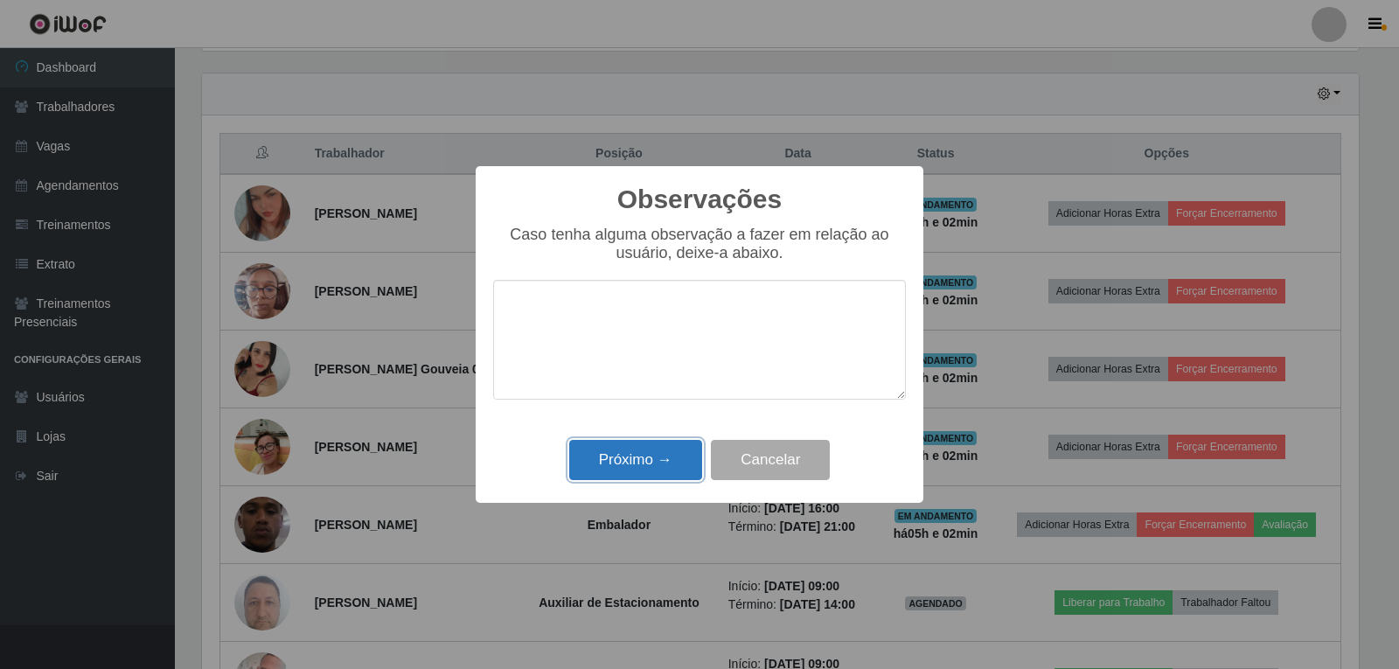
click at [637, 459] on button "Próximo →" at bounding box center [635, 460] width 133 height 41
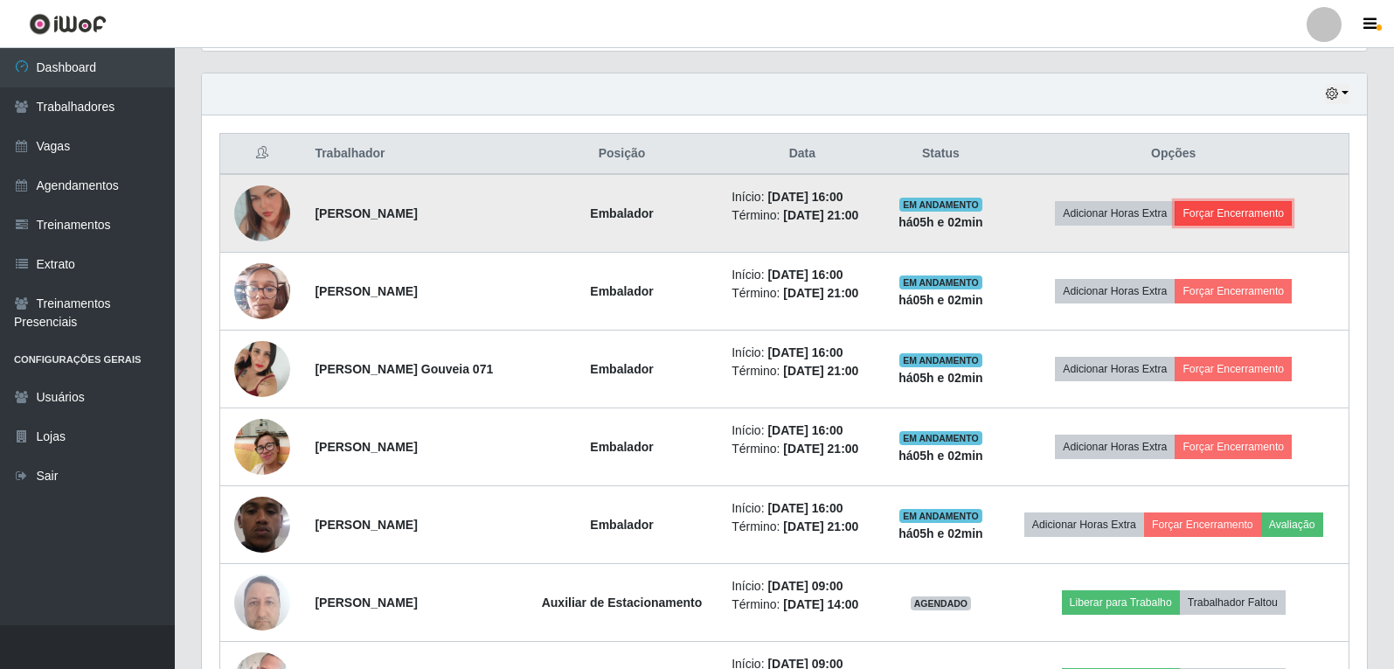
click at [1273, 217] on button "Forçar Encerramento" at bounding box center [1233, 213] width 117 height 24
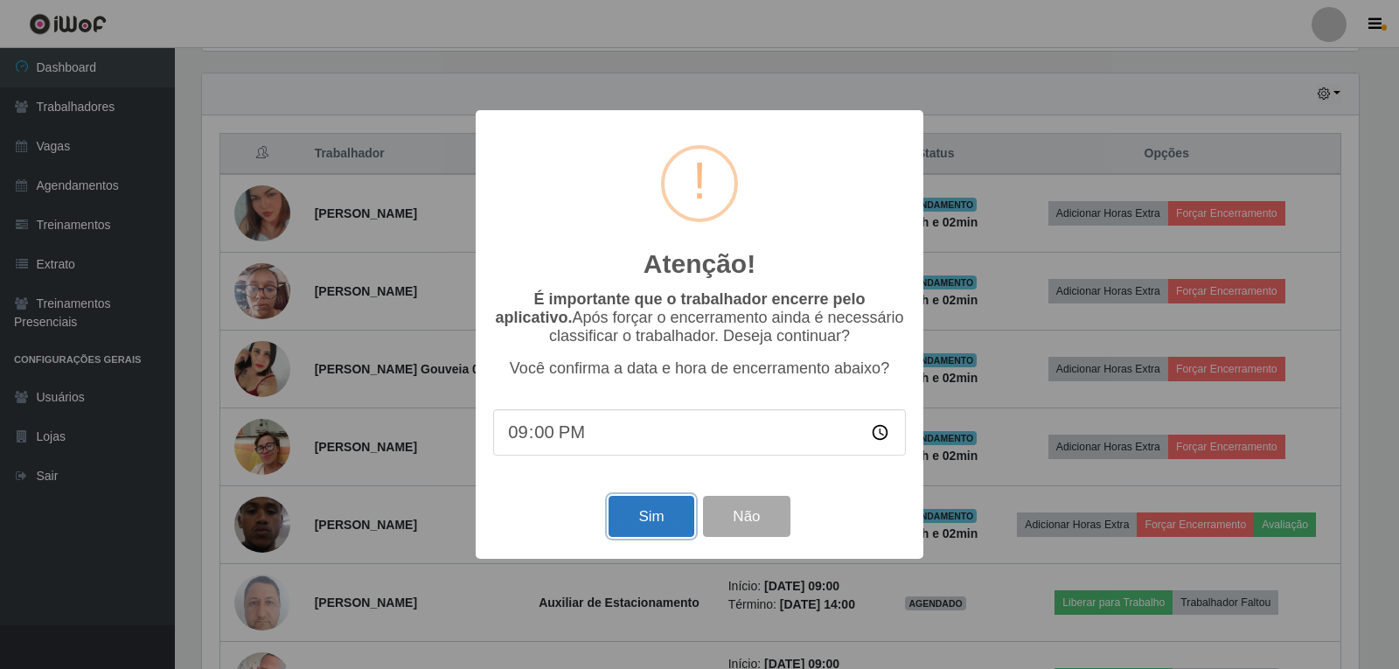
click at [670, 504] on button "Sim" at bounding box center [650, 516] width 85 height 41
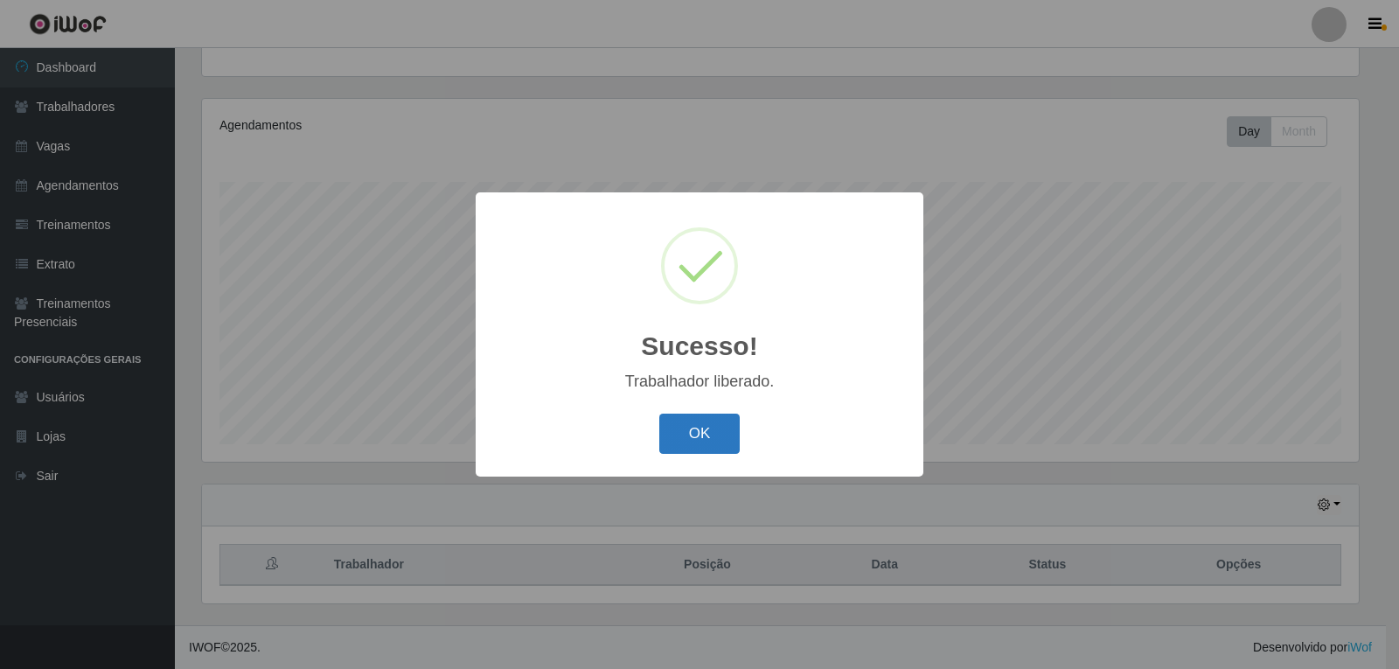
click at [720, 432] on button "OK" at bounding box center [699, 434] width 81 height 41
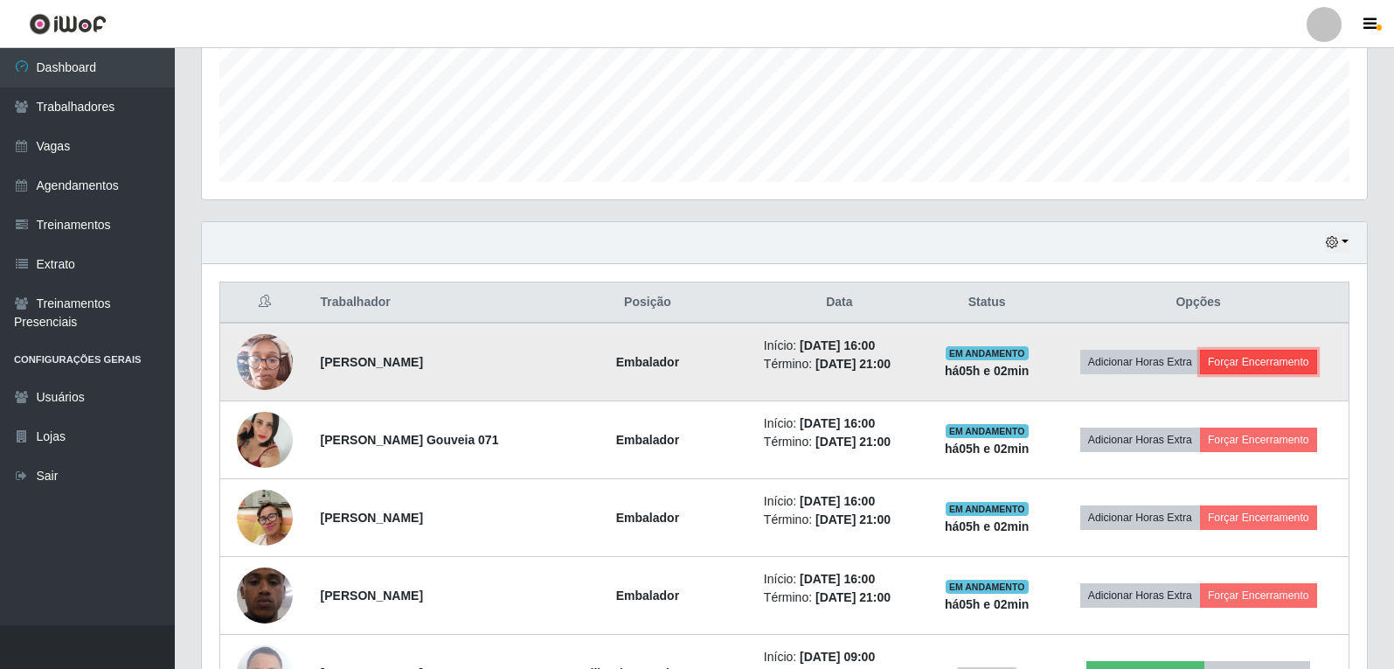
click at [1242, 365] on button "Forçar Encerramento" at bounding box center [1258, 362] width 117 height 24
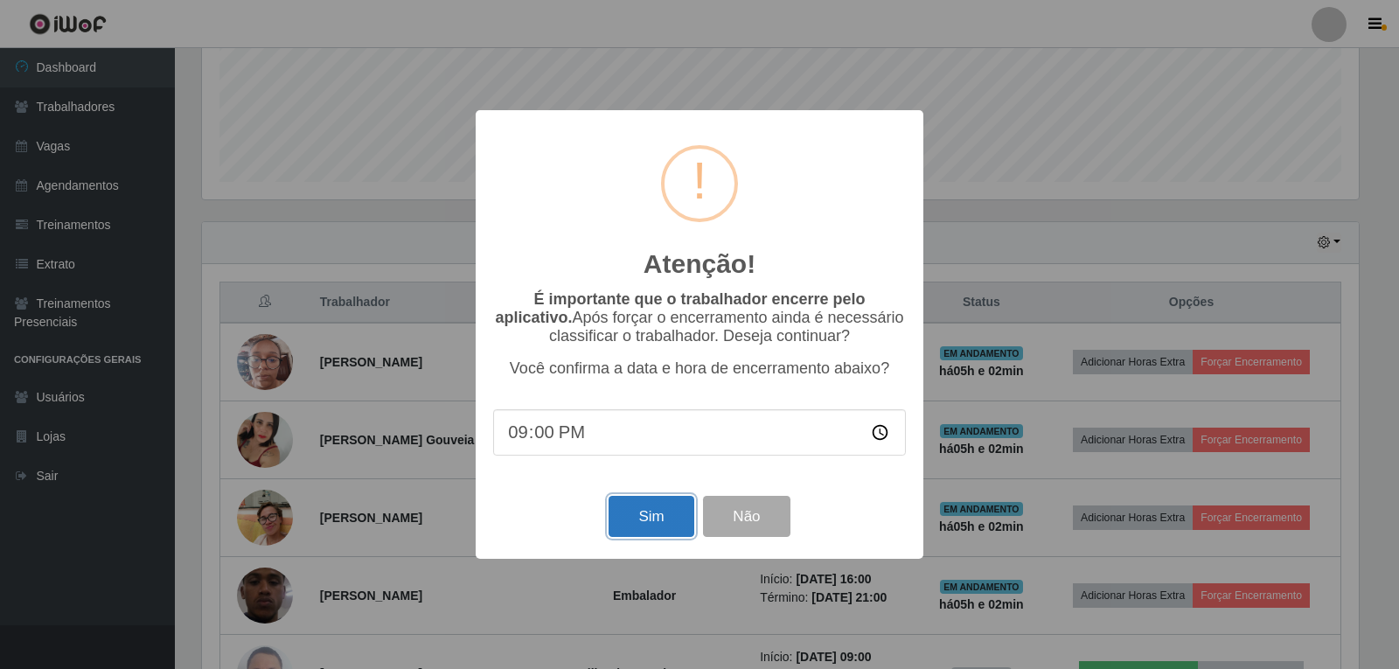
click at [660, 536] on button "Sim" at bounding box center [650, 516] width 85 height 41
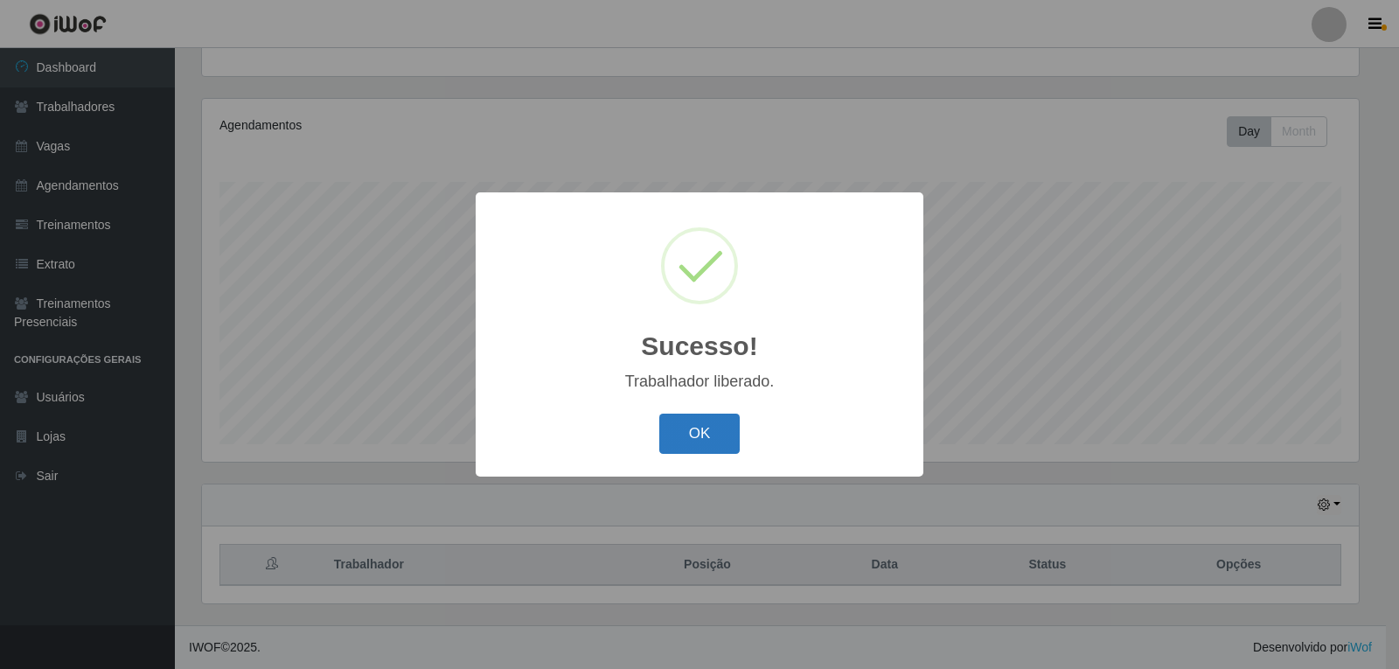
click at [711, 435] on button "OK" at bounding box center [699, 434] width 81 height 41
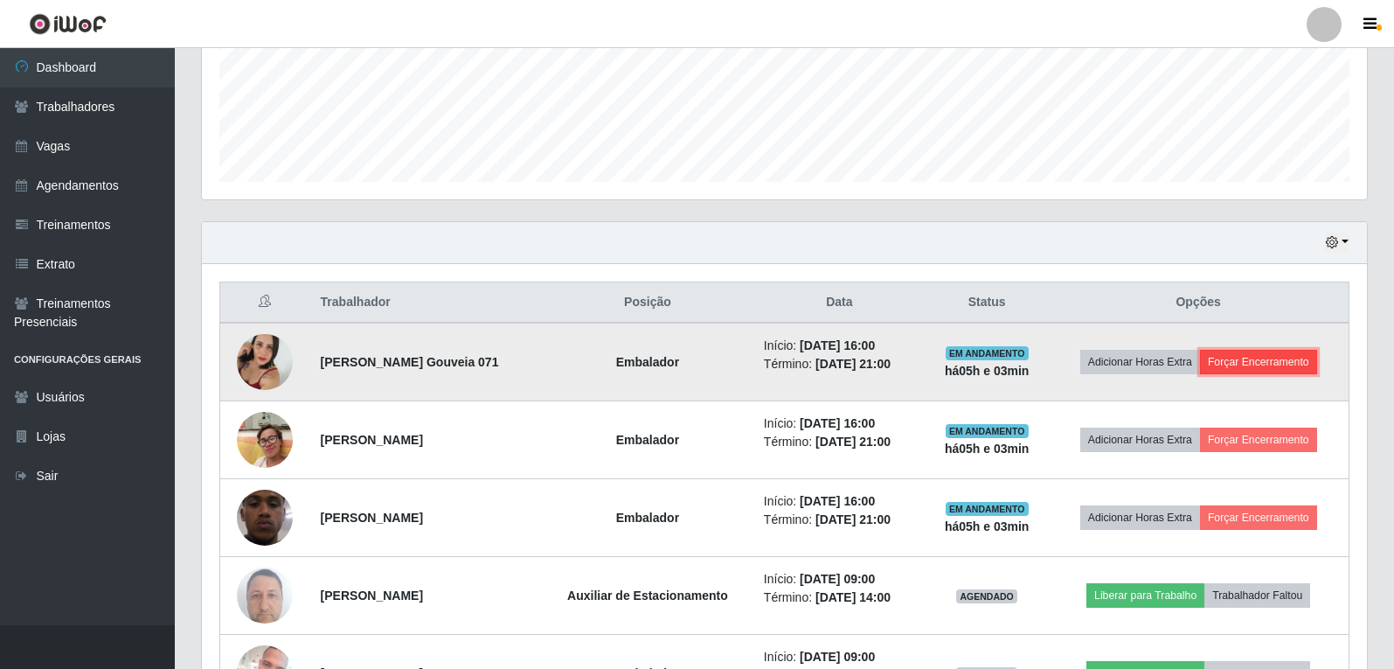
click at [1269, 361] on button "Forçar Encerramento" at bounding box center [1258, 362] width 117 height 24
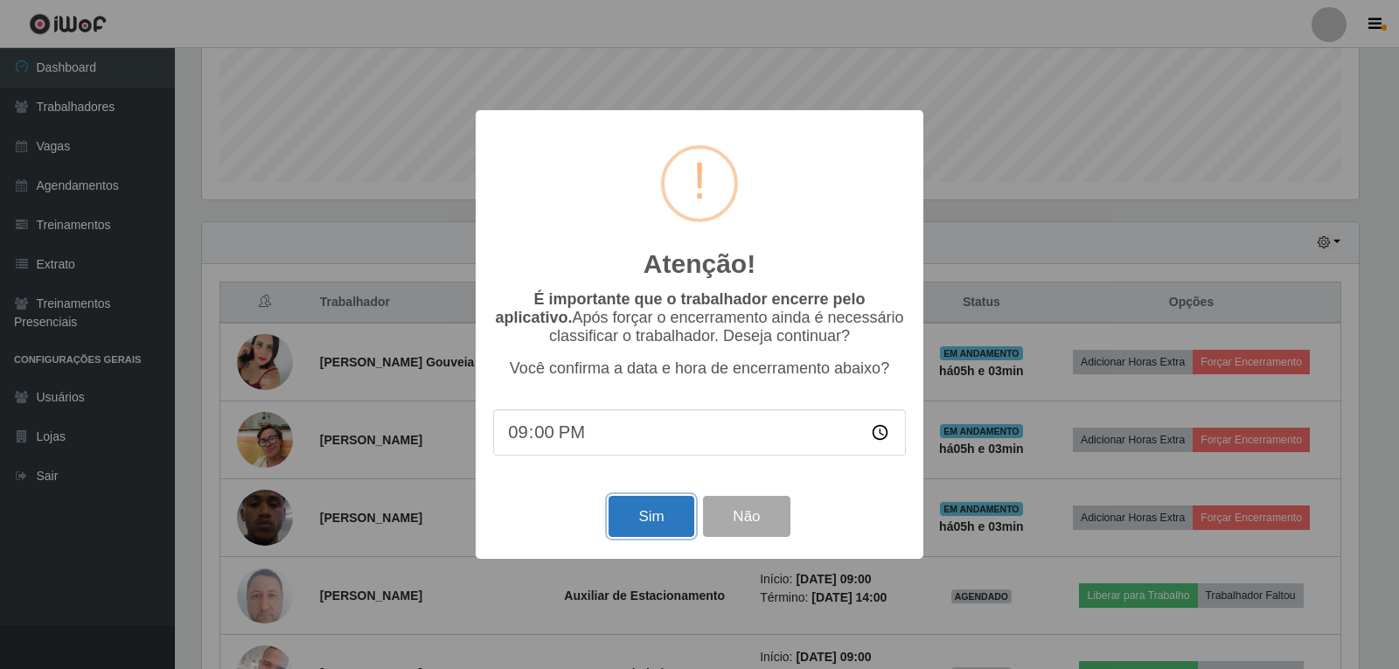
click at [650, 529] on button "Sim" at bounding box center [650, 516] width 85 height 41
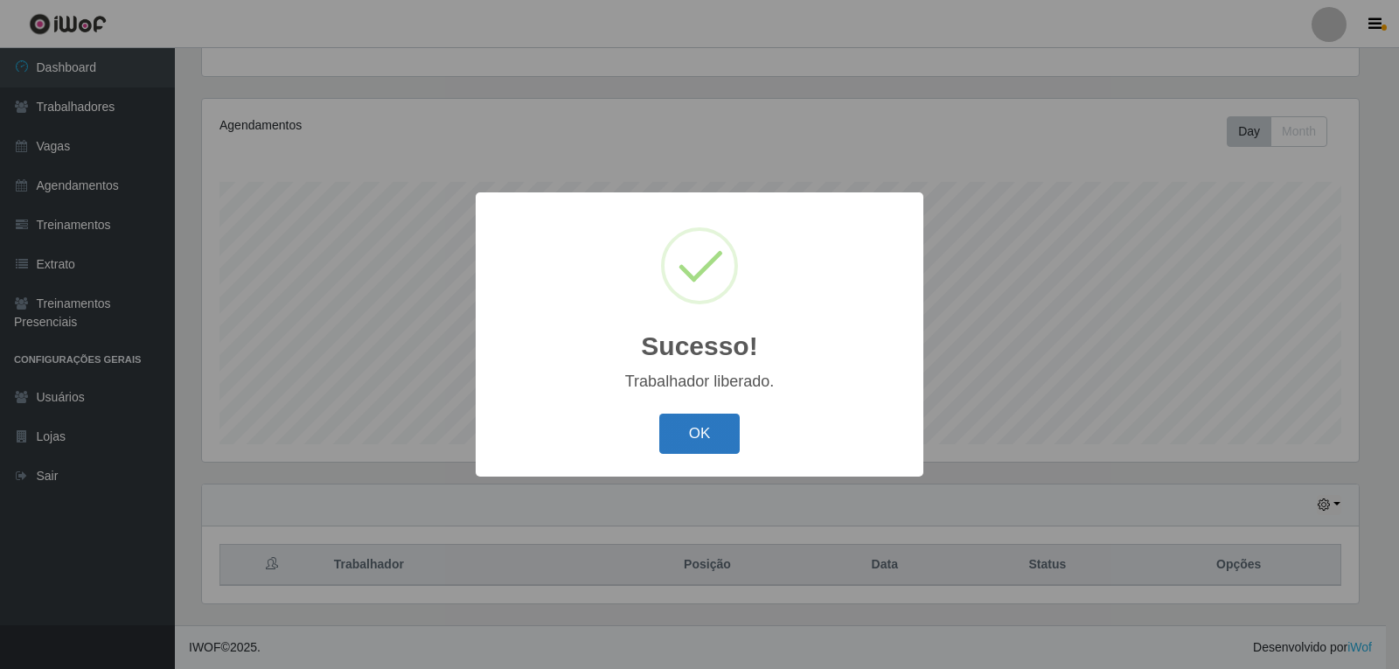
click at [713, 427] on button "OK" at bounding box center [699, 434] width 81 height 41
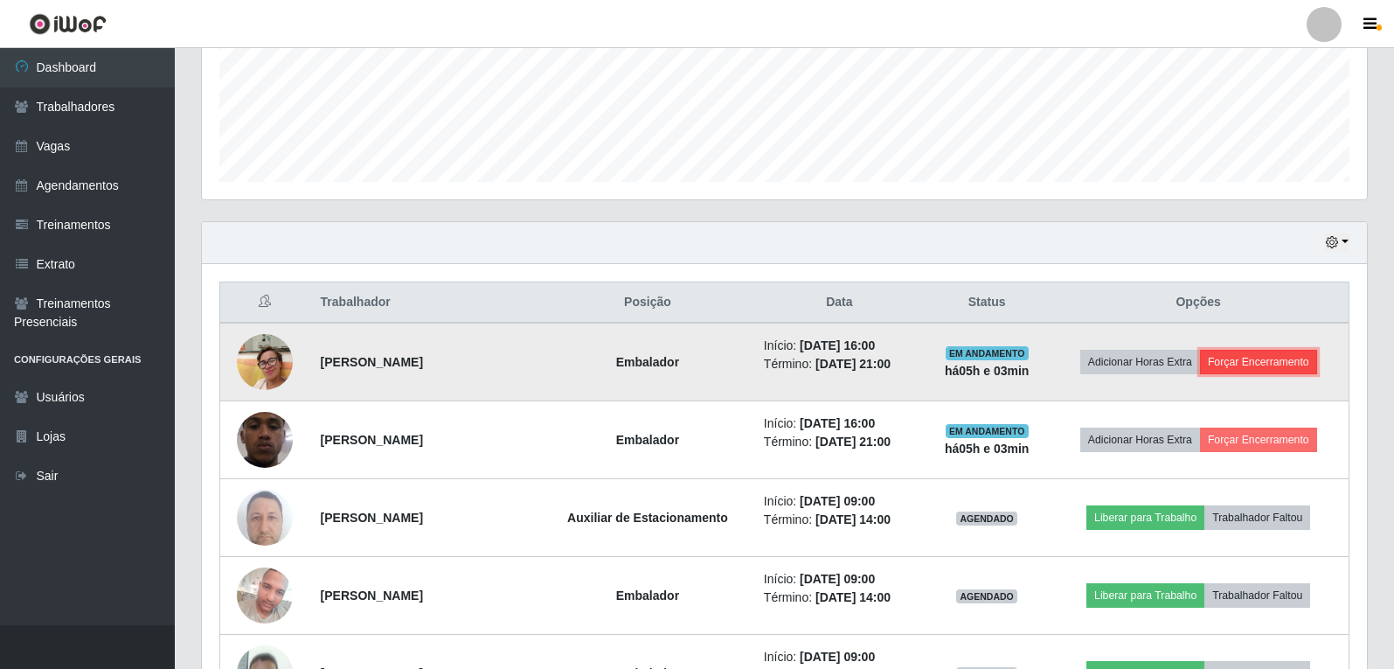
click at [1287, 365] on button "Forçar Encerramento" at bounding box center [1258, 362] width 117 height 24
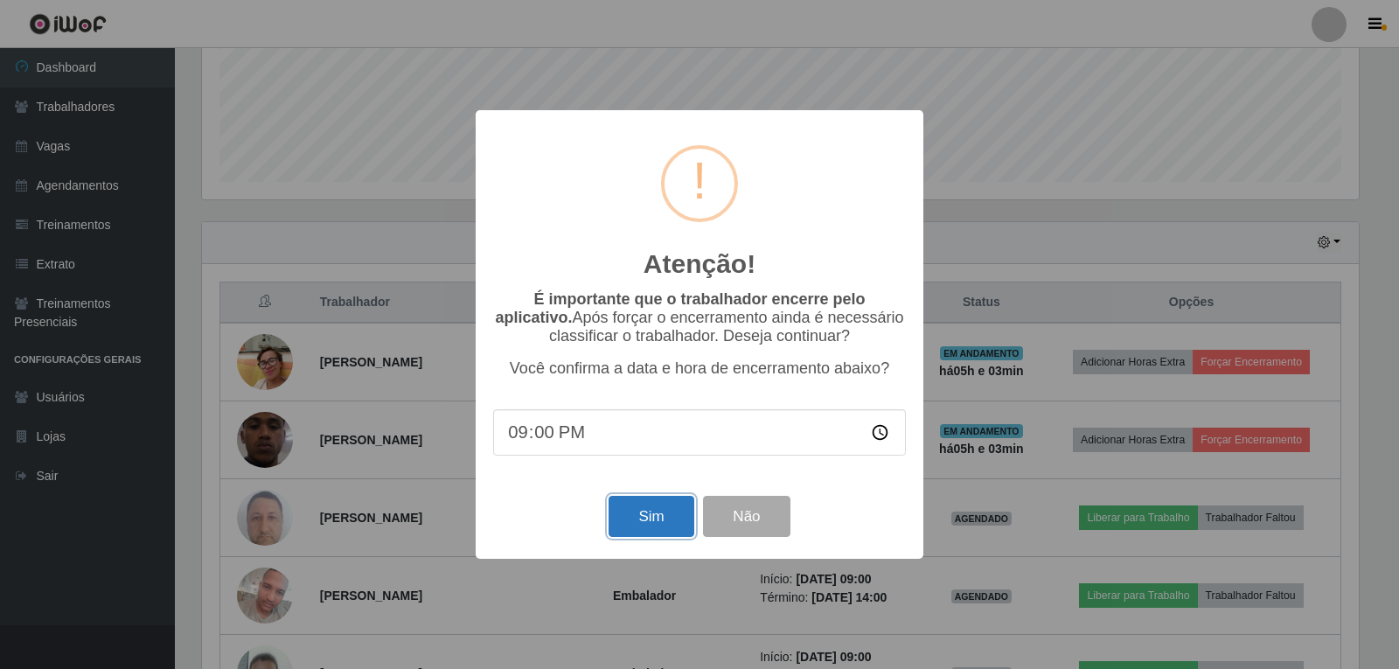
click at [619, 505] on button "Sim" at bounding box center [650, 516] width 85 height 41
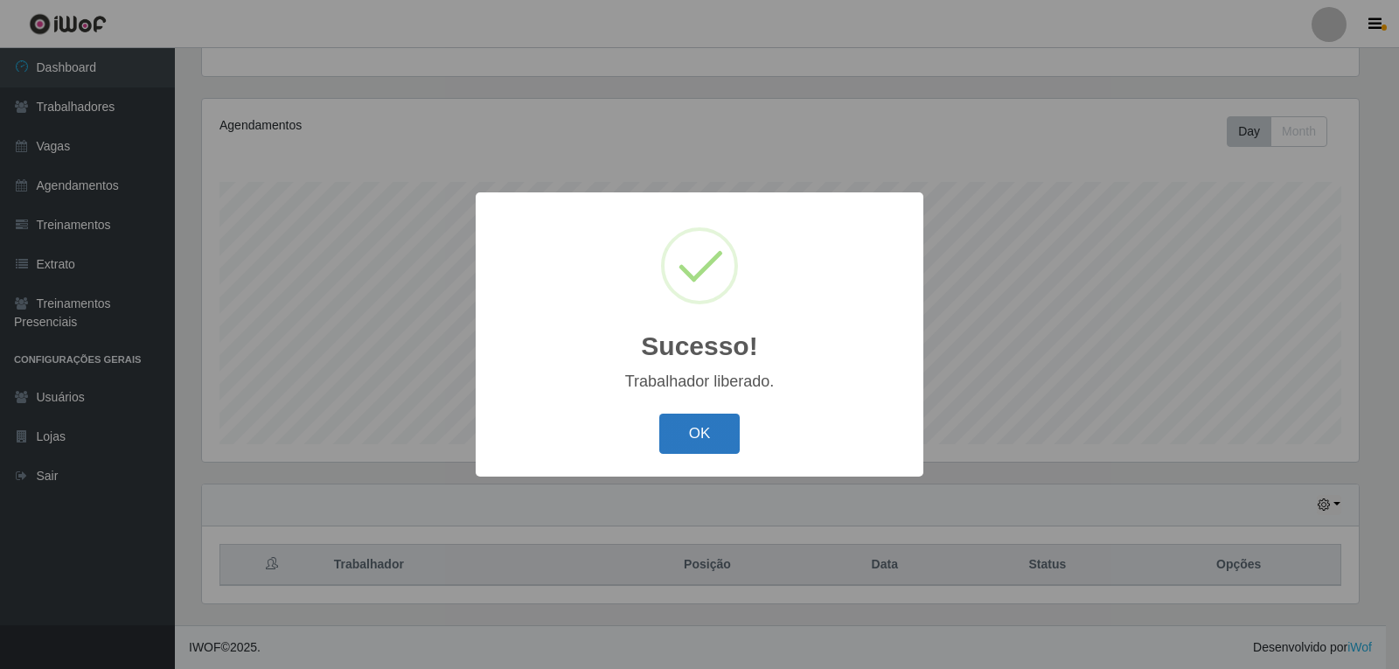
click at [696, 442] on button "OK" at bounding box center [699, 434] width 81 height 41
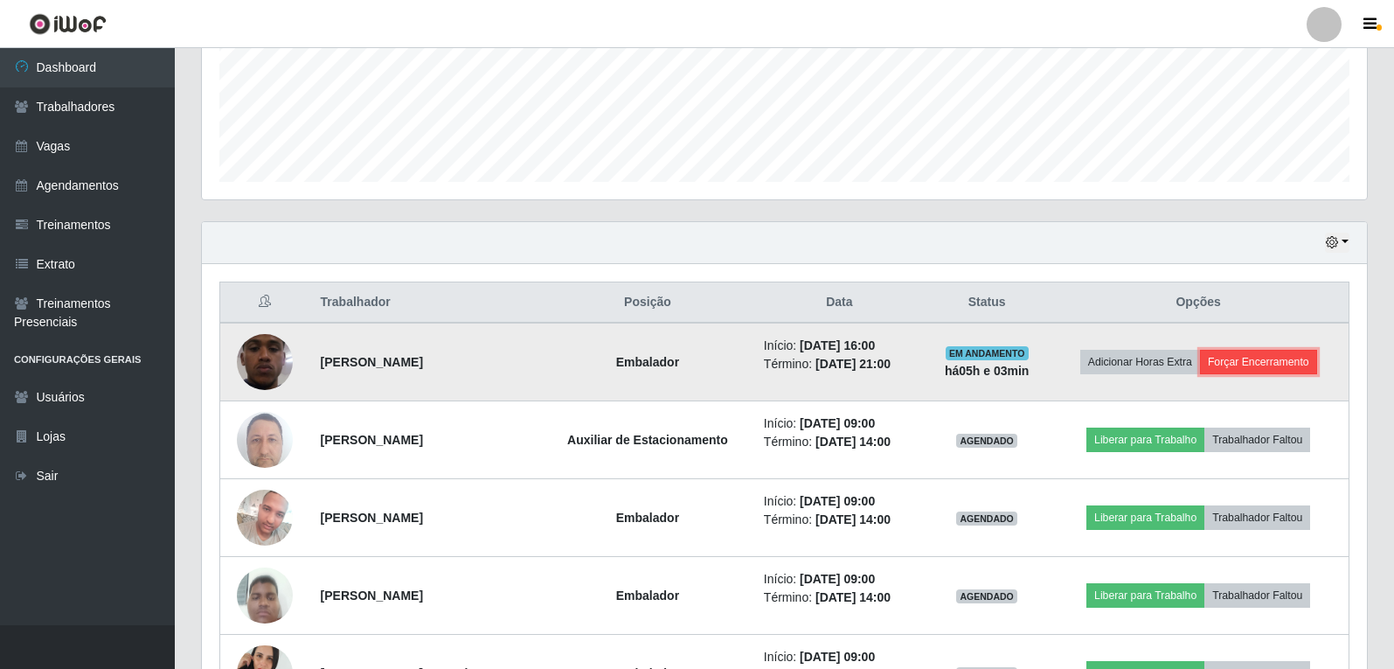
click at [1238, 366] on button "Forçar Encerramento" at bounding box center [1258, 362] width 117 height 24
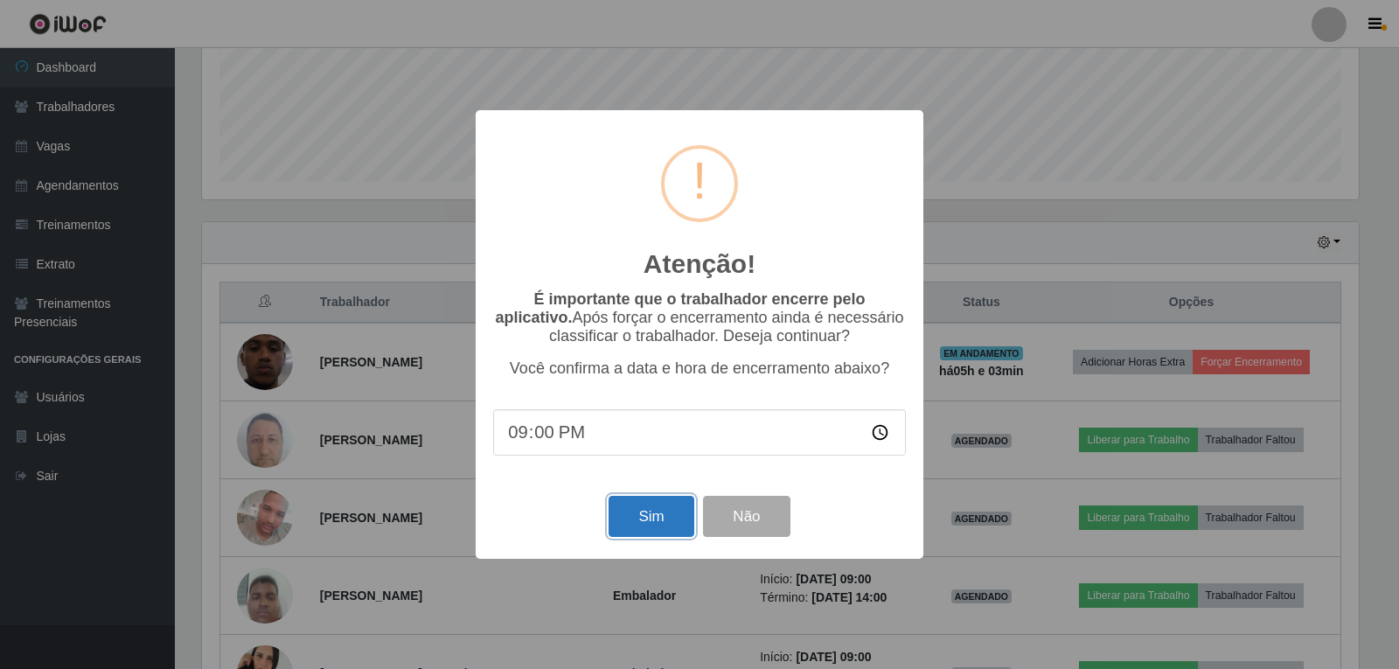
click at [636, 526] on button "Sim" at bounding box center [650, 516] width 85 height 41
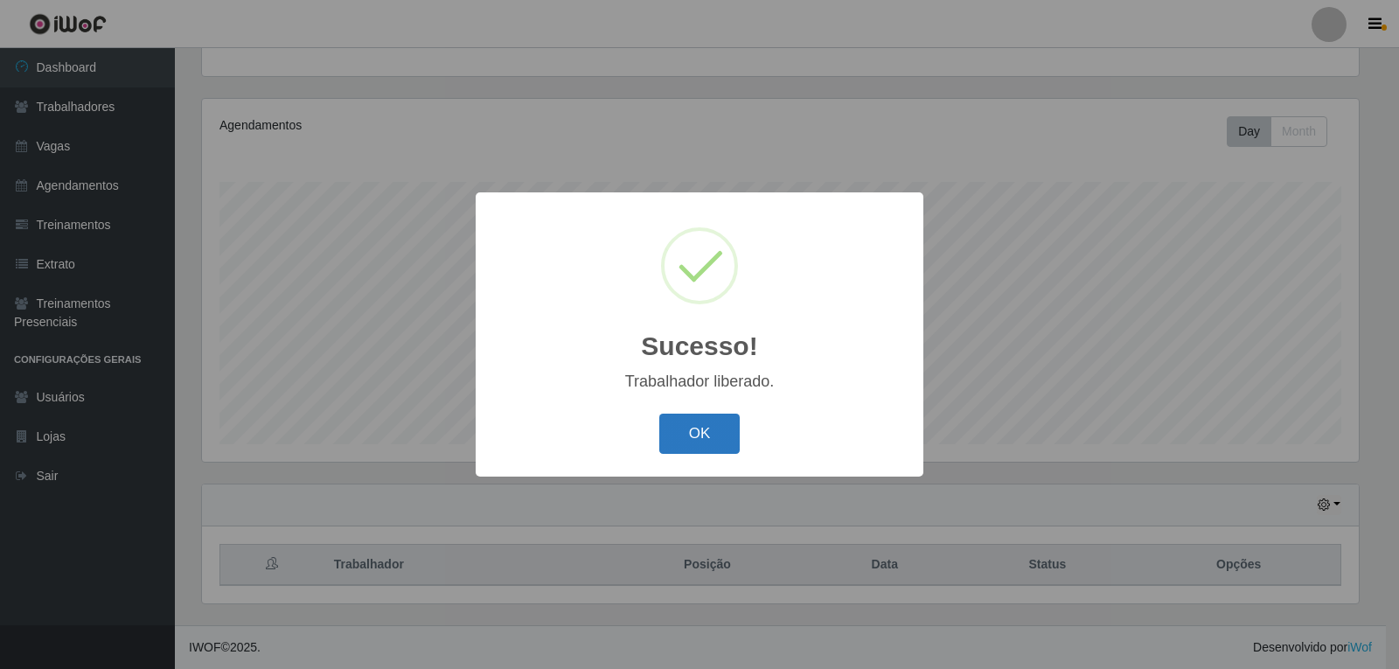
click at [696, 428] on button "OK" at bounding box center [699, 434] width 81 height 41
